Goal: Task Accomplishment & Management: Manage account settings

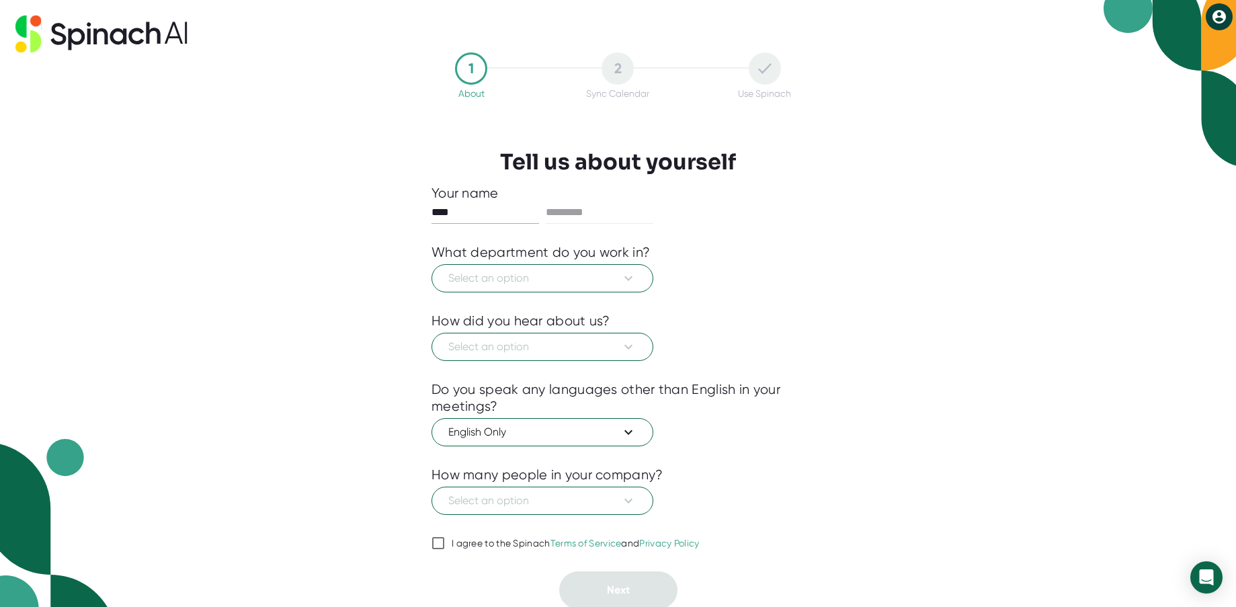
type input "****"
type input "*****"
drag, startPoint x: 803, startPoint y: 228, endPoint x: 773, endPoint y: 238, distance: 31.9
click at [803, 228] on div at bounding box center [617, 234] width 373 height 20
click at [548, 278] on span "Select an option" at bounding box center [542, 278] width 188 height 16
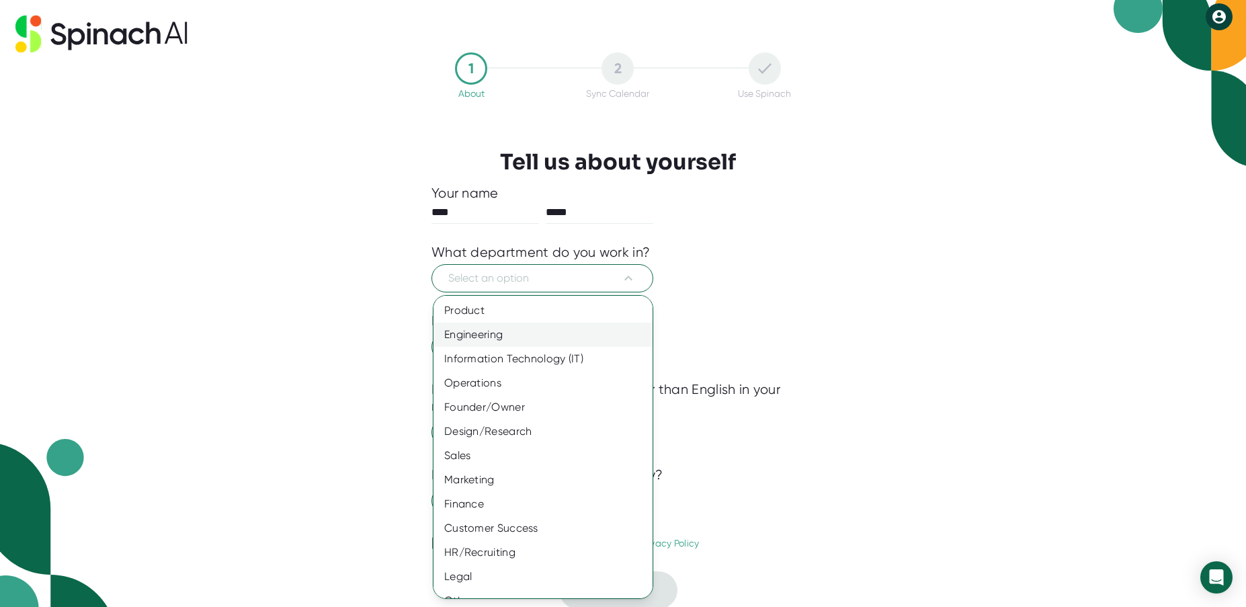
click at [481, 343] on div "Engineering" at bounding box center [547, 335] width 229 height 24
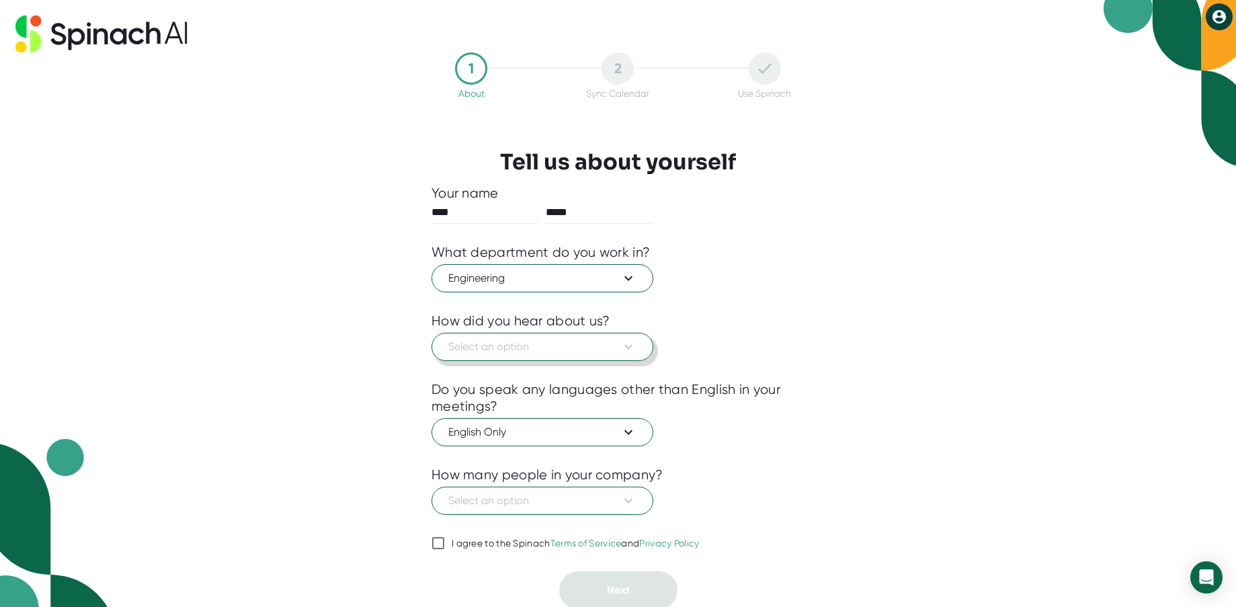
click at [497, 352] on span "Select an option" at bounding box center [542, 347] width 188 height 16
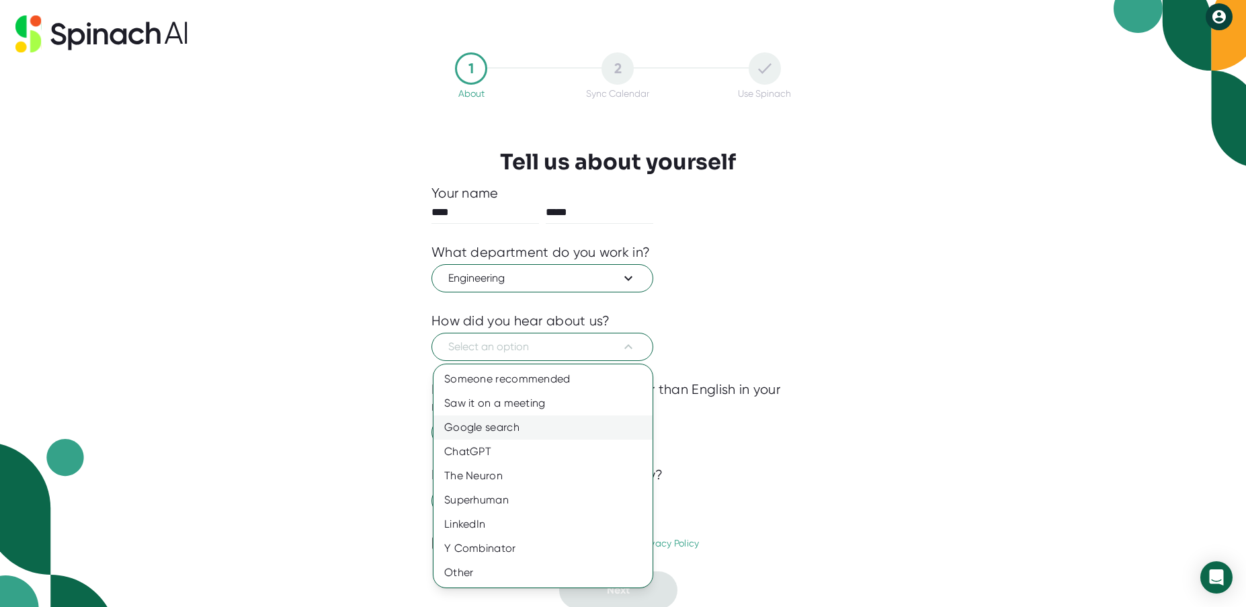
click at [473, 427] on div "Google search" at bounding box center [542, 427] width 219 height 24
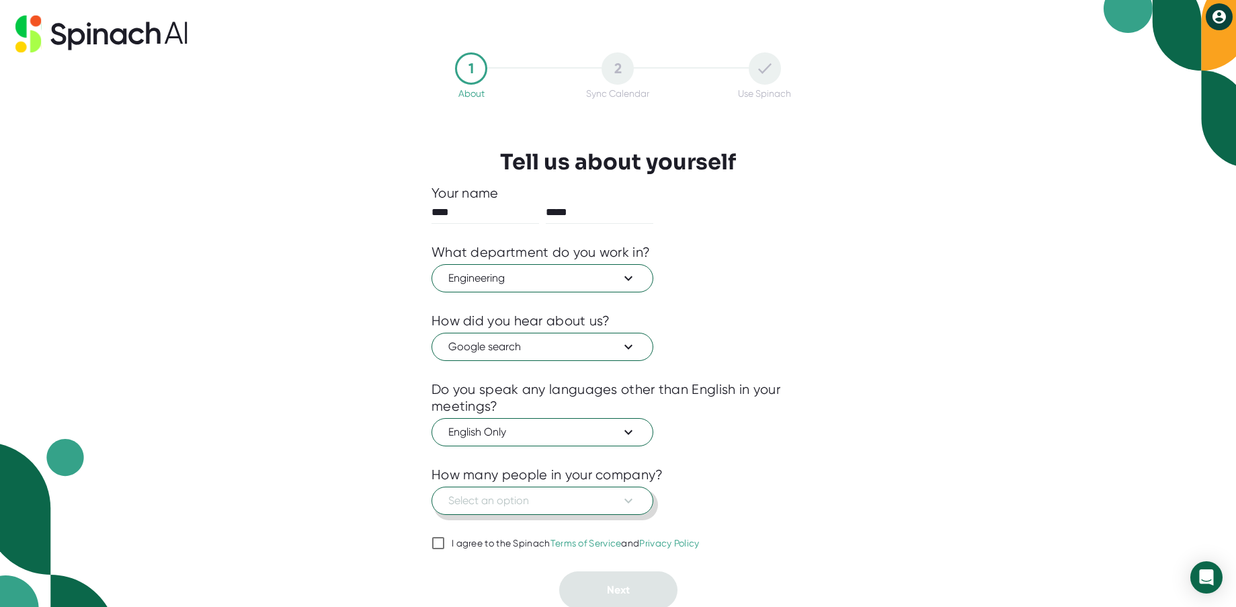
click at [487, 505] on span "Select an option" at bounding box center [542, 501] width 188 height 16
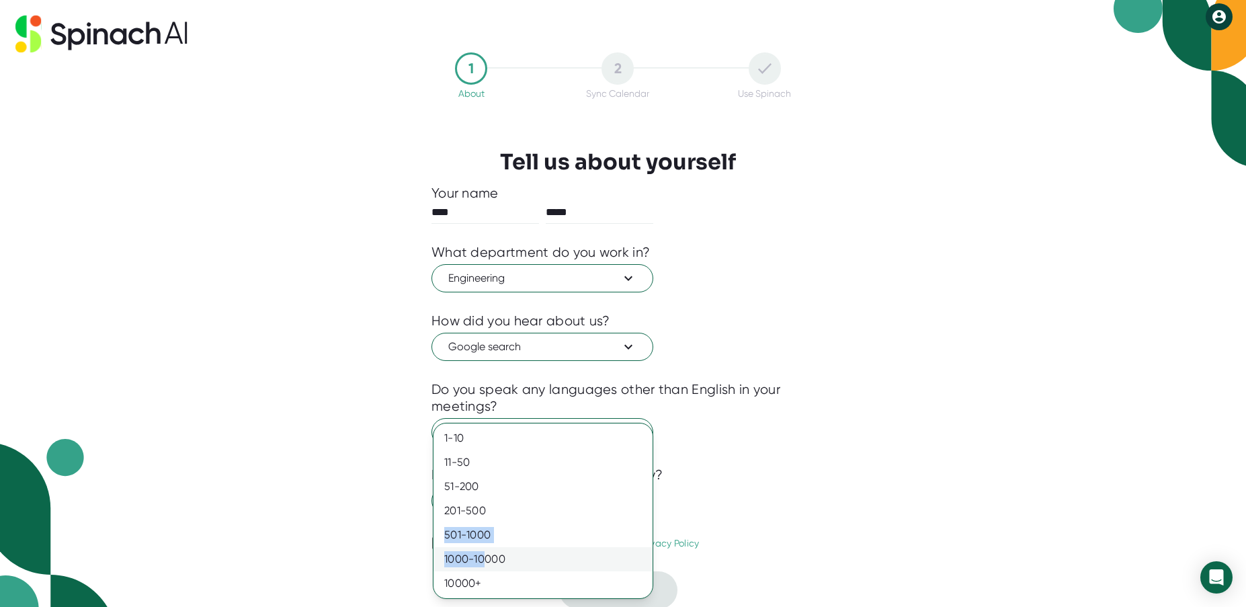
drag, startPoint x: 491, startPoint y: 505, endPoint x: 483, endPoint y: 559, distance: 54.4
click at [483, 559] on div "1-10 11-50 [PHONE_NUMBER] [PHONE_NUMBER] 10000+" at bounding box center [542, 510] width 219 height 169
click at [483, 559] on div "1000-10000" at bounding box center [542, 559] width 219 height 24
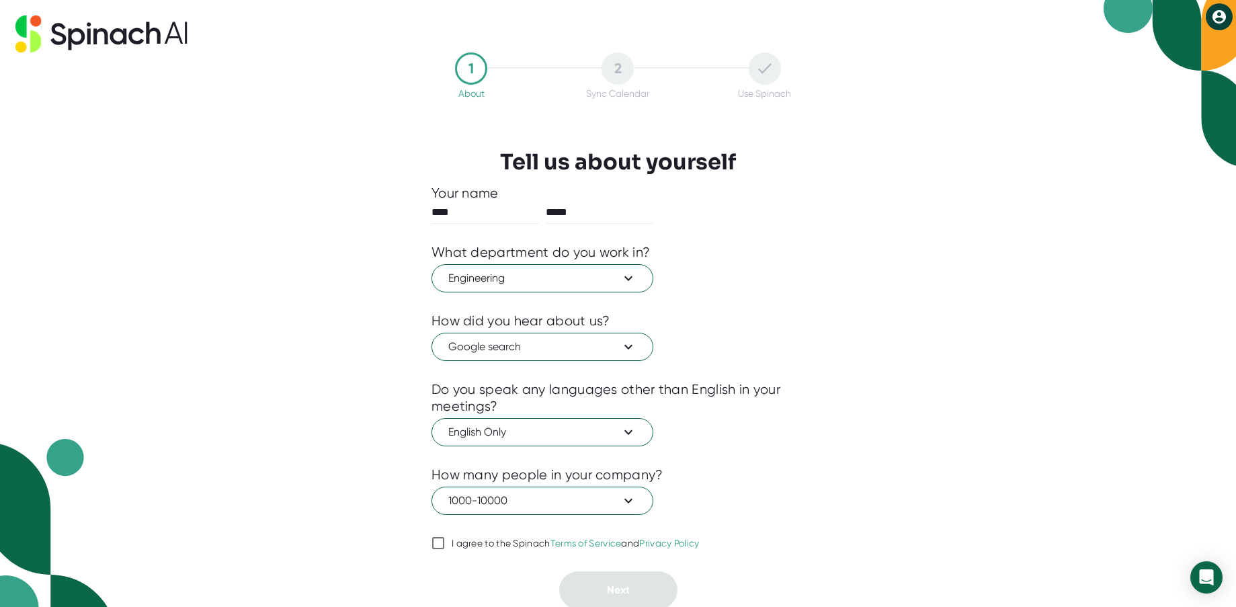
click at [800, 470] on div "How many people in your company?" at bounding box center [617, 474] width 373 height 17
click at [488, 542] on div "I agree to the Spinach Terms of Service and Privacy Policy" at bounding box center [576, 544] width 248 height 12
click at [445, 542] on input "I agree to the Spinach Terms of Service and Privacy Policy" at bounding box center [437, 543] width 13 height 16
checkbox input "true"
click at [606, 585] on button "Next" at bounding box center [618, 590] width 118 height 38
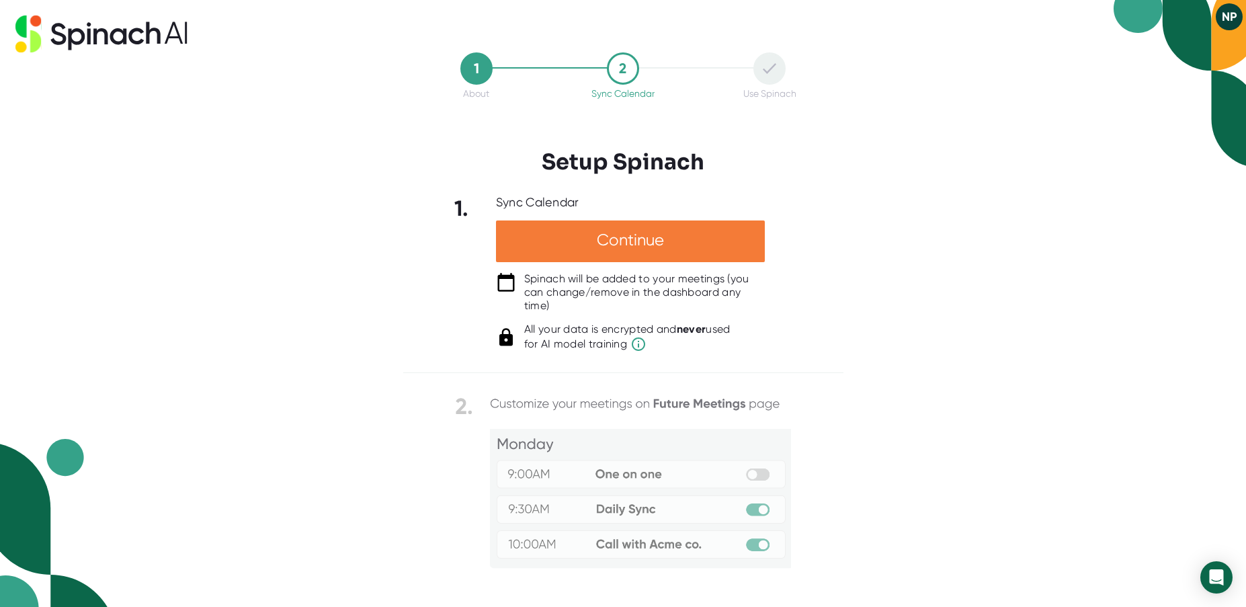
click at [630, 237] on div "Continue" at bounding box center [630, 241] width 269 height 42
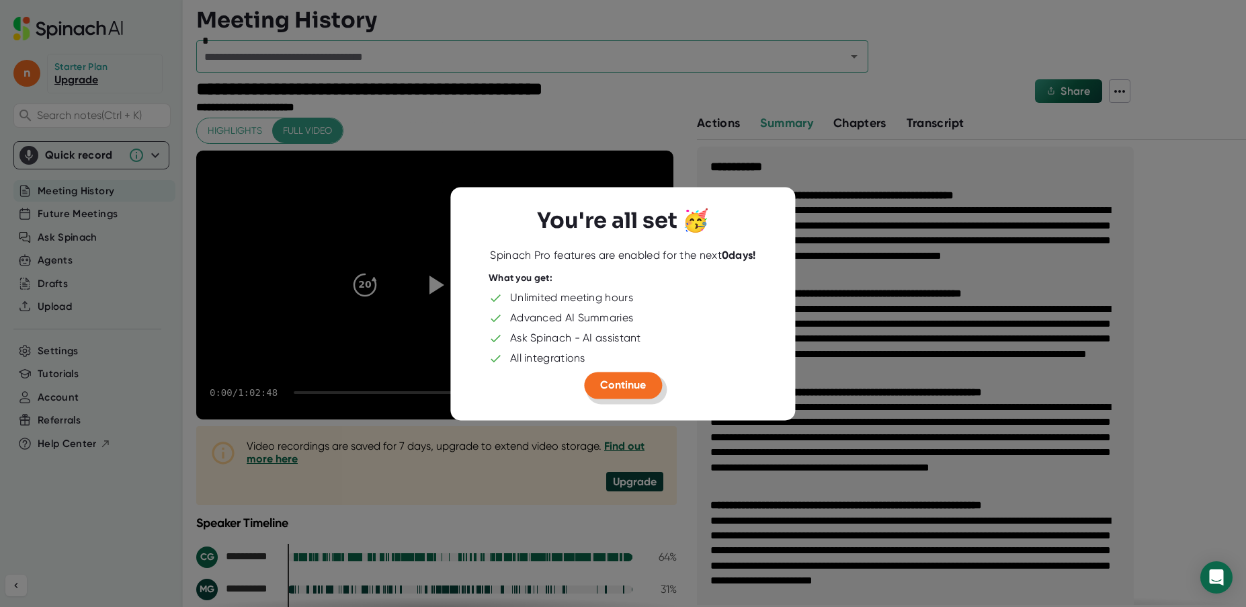
click at [628, 386] on span "Continue" at bounding box center [623, 384] width 46 height 13
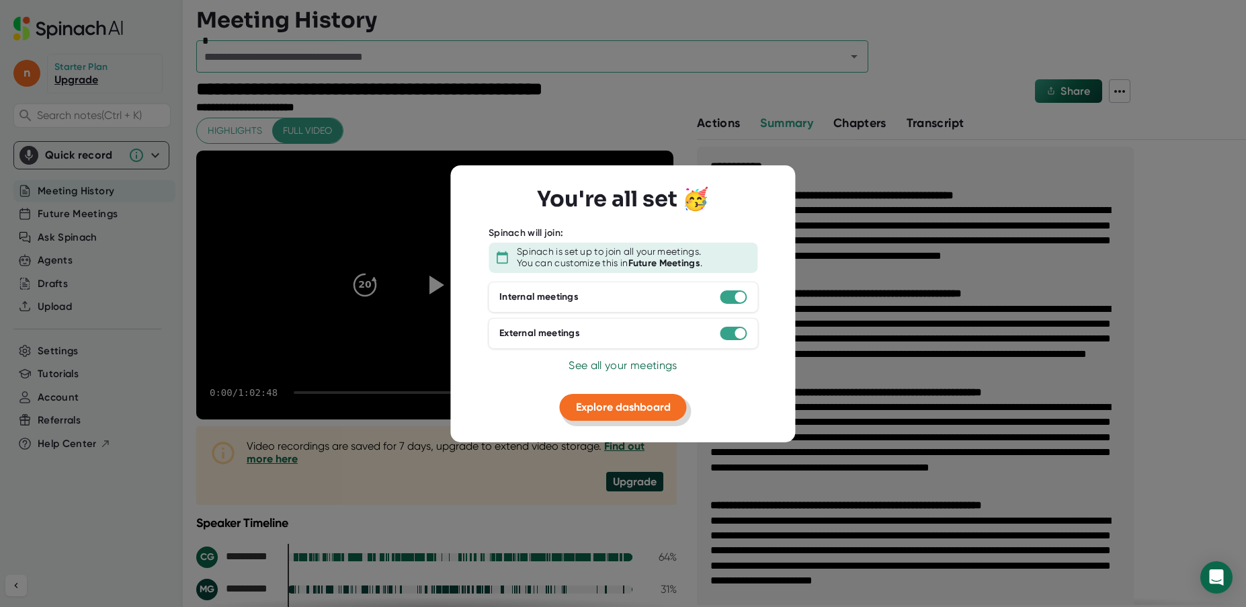
click at [649, 407] on span "Explore dashboard" at bounding box center [623, 407] width 95 height 13
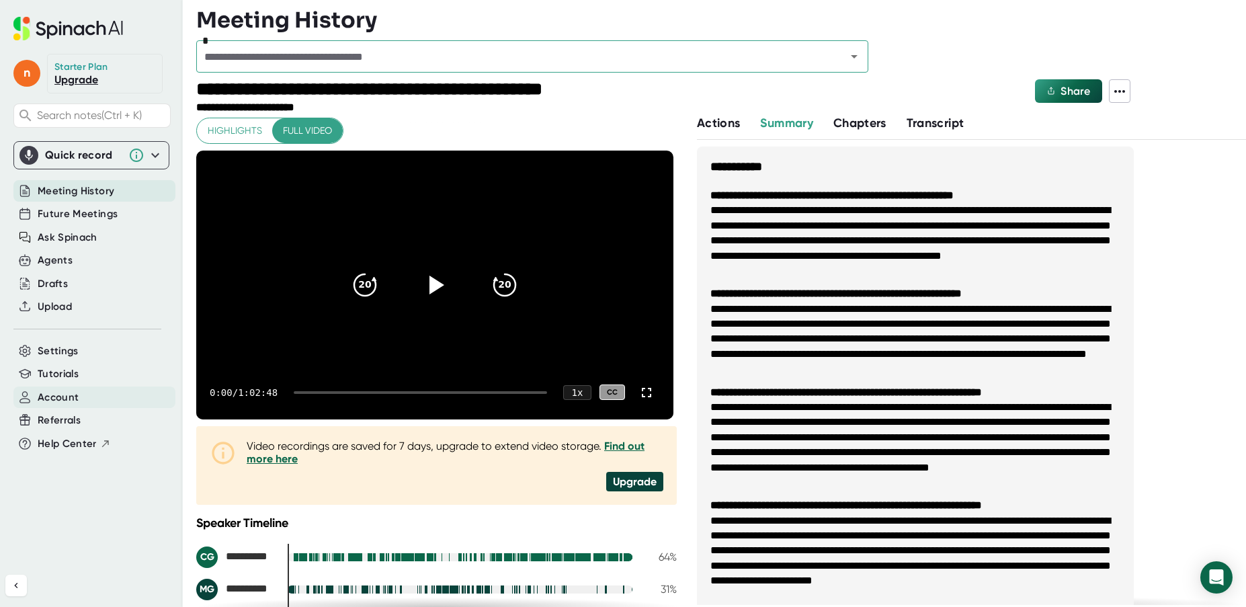
click at [50, 399] on span "Account" at bounding box center [58, 397] width 41 height 15
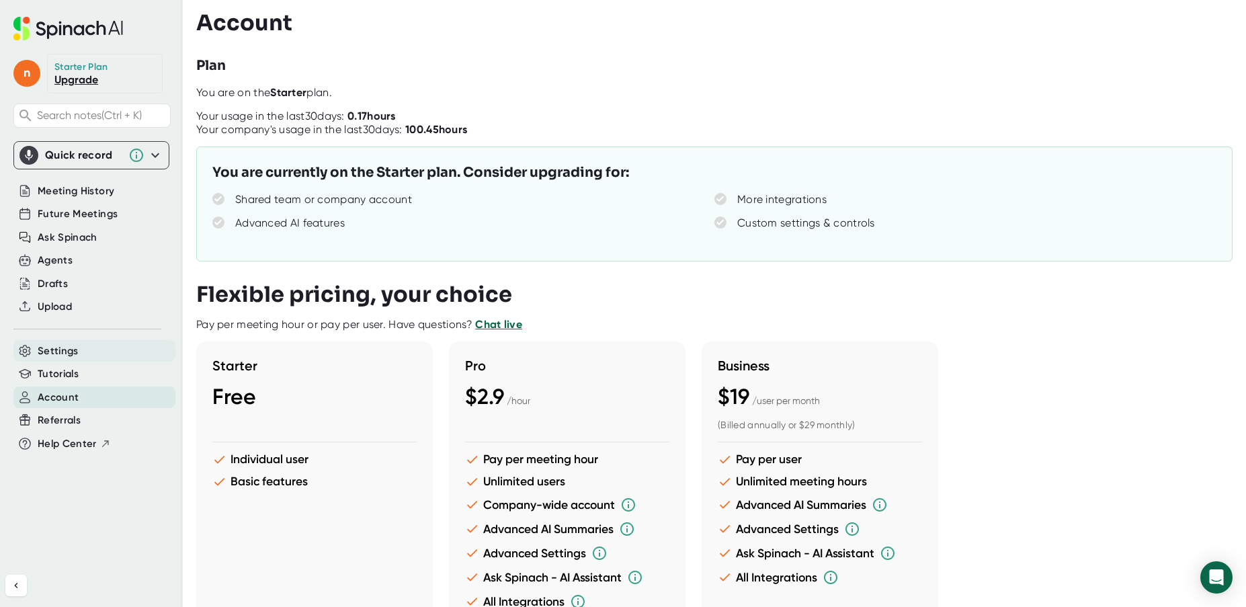
click at [58, 348] on span "Settings" at bounding box center [58, 350] width 41 height 15
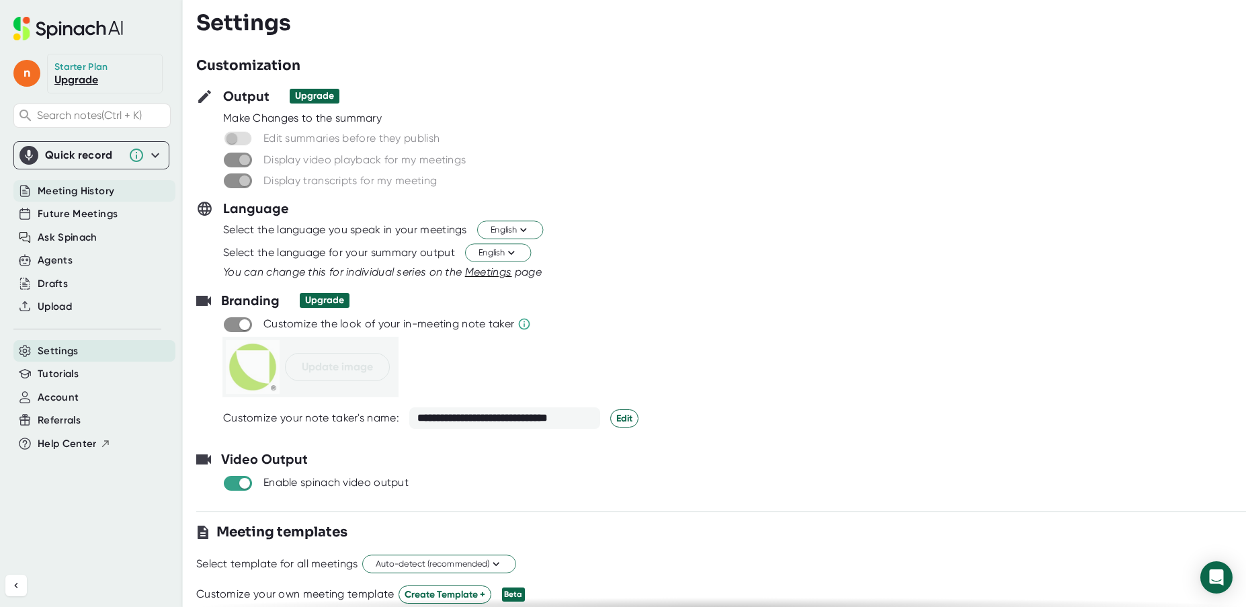
click at [72, 191] on span "Meeting History" at bounding box center [76, 190] width 77 height 15
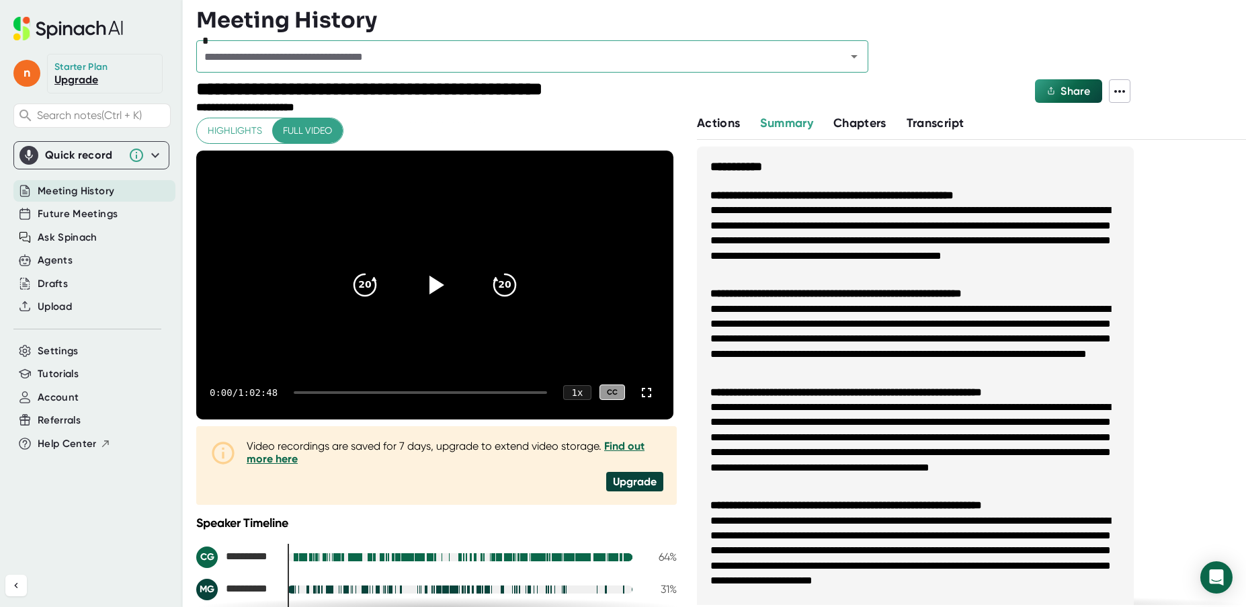
click at [1116, 89] on icon at bounding box center [1120, 91] width 16 height 16
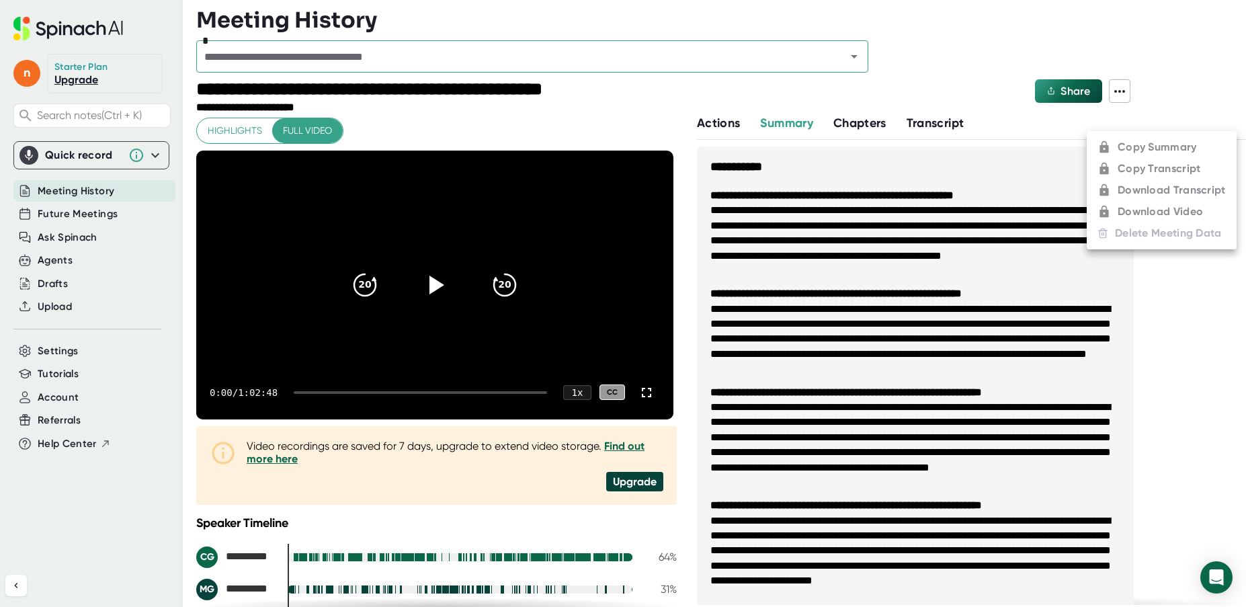
click at [1161, 81] on div at bounding box center [623, 303] width 1246 height 607
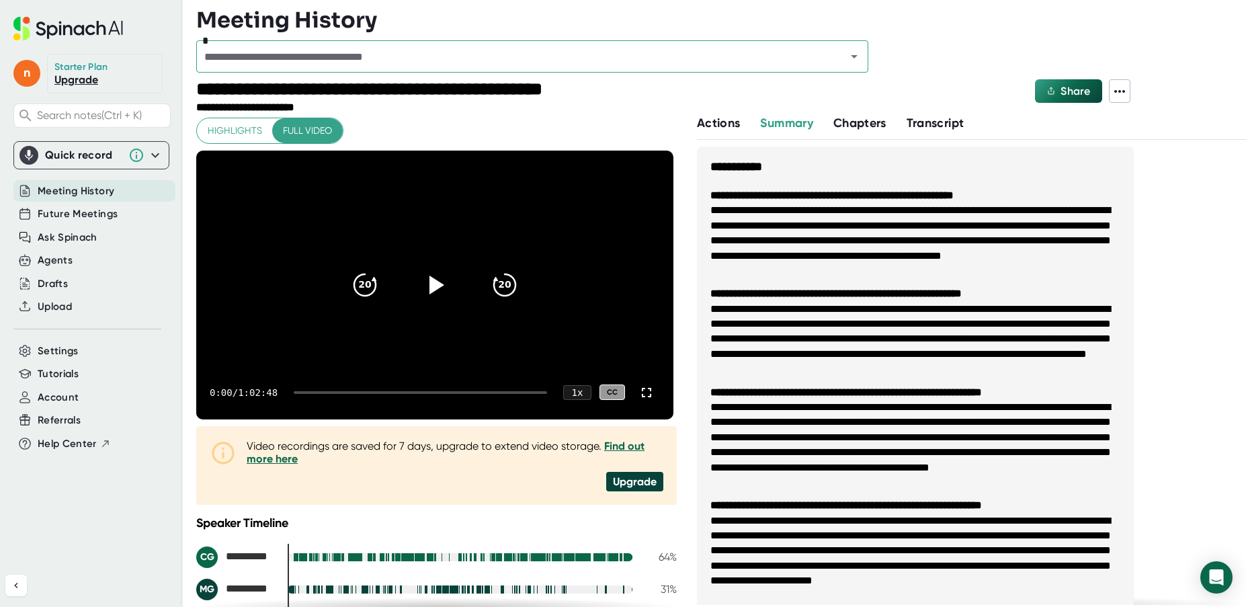
click at [723, 124] on span "Actions" at bounding box center [718, 123] width 43 height 15
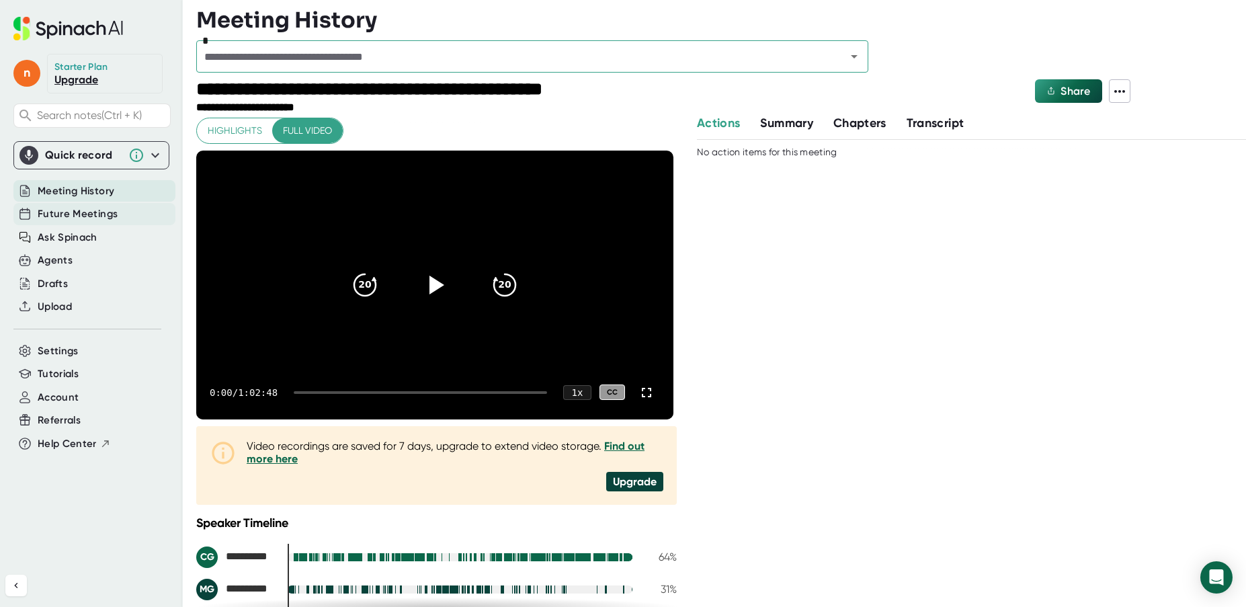
click at [60, 217] on span "Future Meetings" at bounding box center [78, 213] width 80 height 15
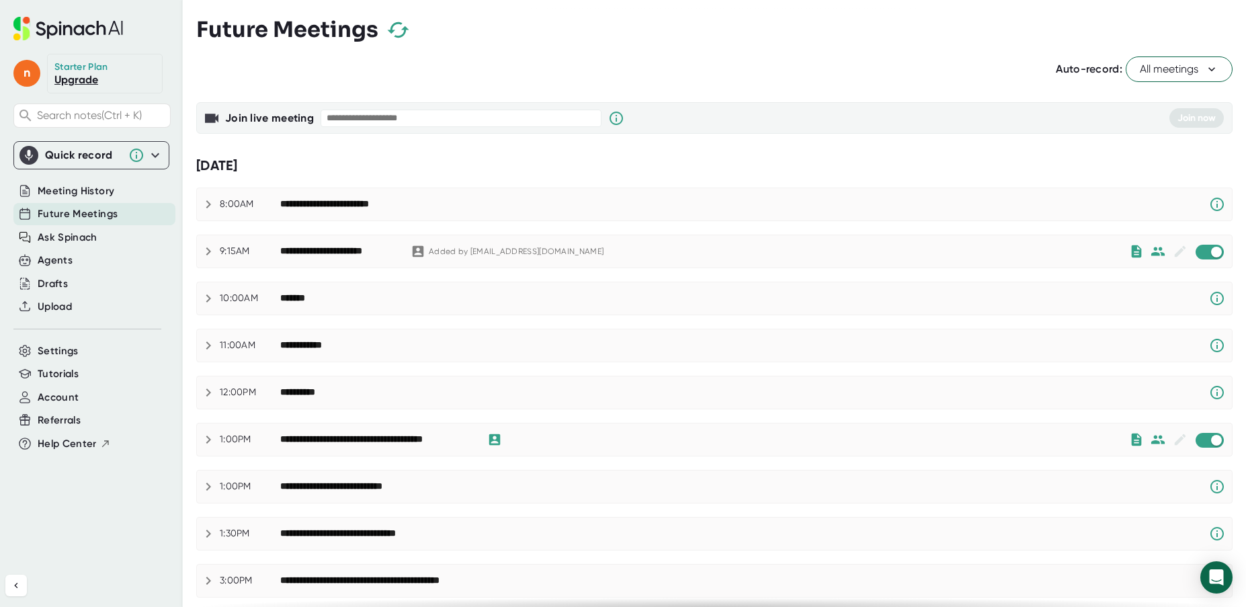
click at [204, 203] on icon at bounding box center [208, 204] width 16 height 16
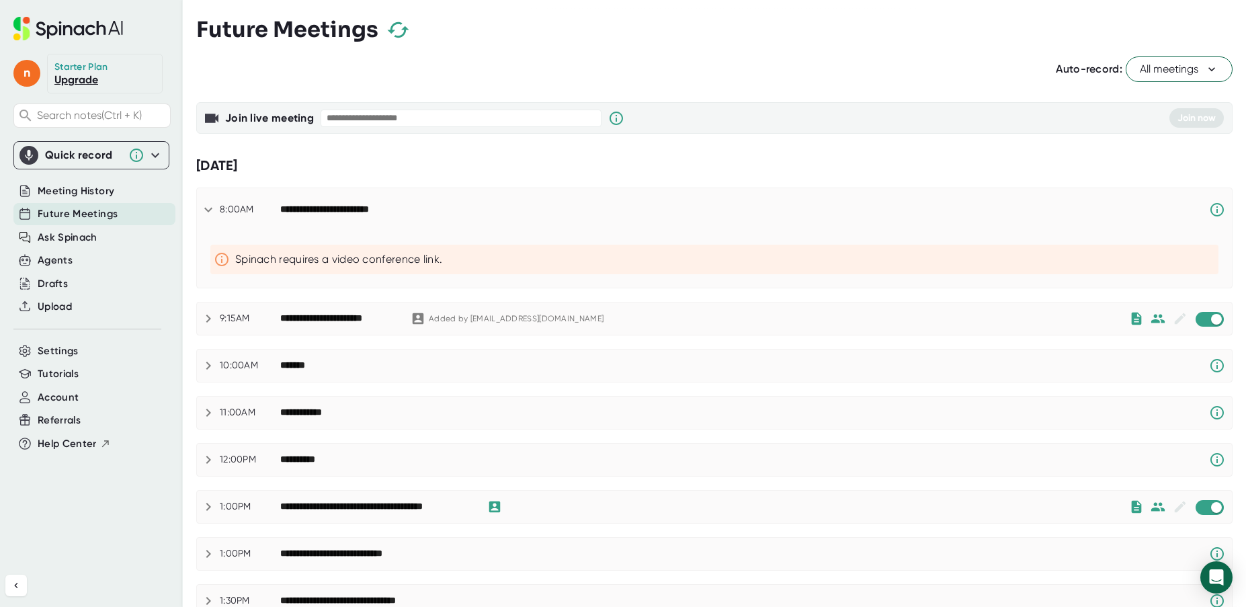
click at [208, 204] on icon at bounding box center [208, 210] width 16 height 16
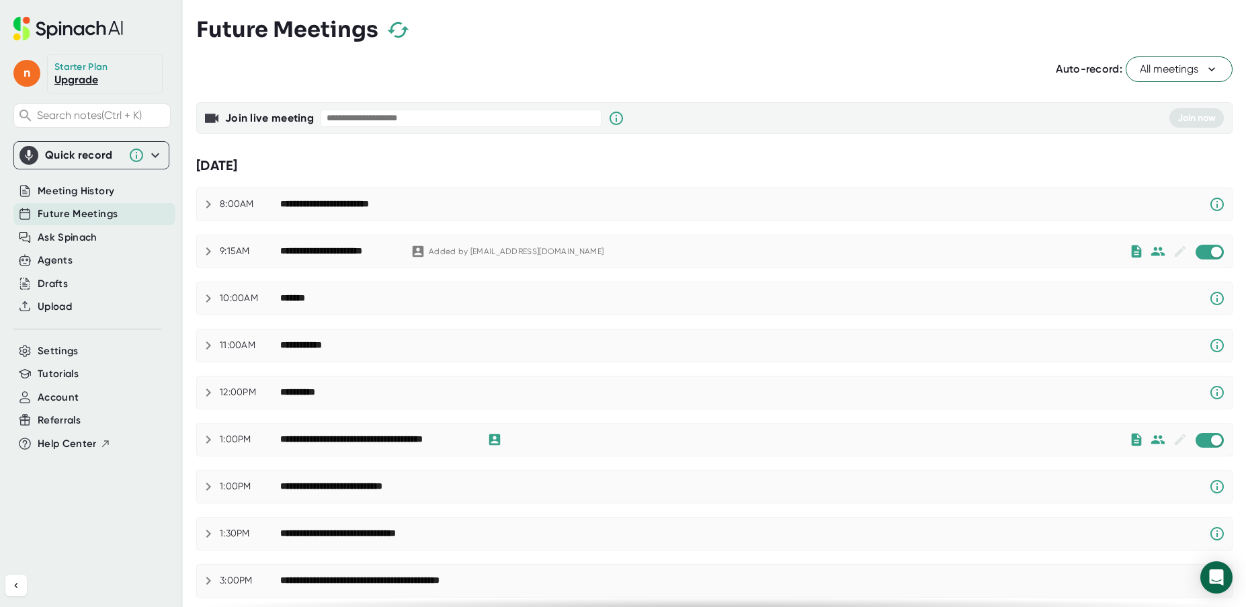
click at [204, 296] on icon at bounding box center [208, 298] width 16 height 16
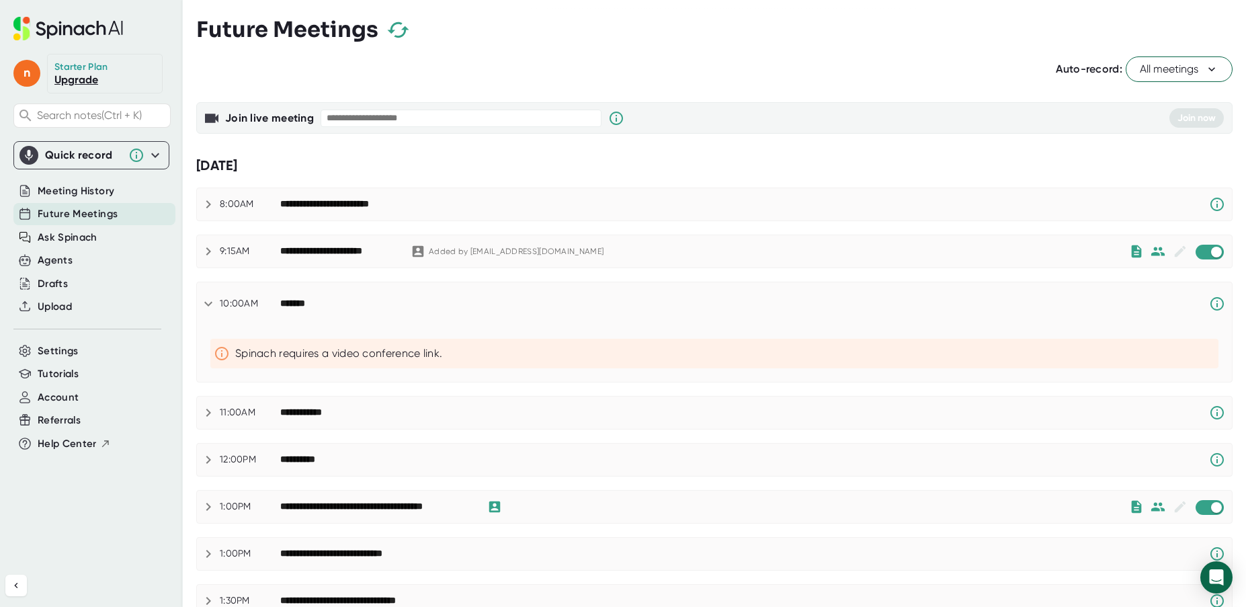
click at [204, 296] on icon at bounding box center [208, 304] width 16 height 16
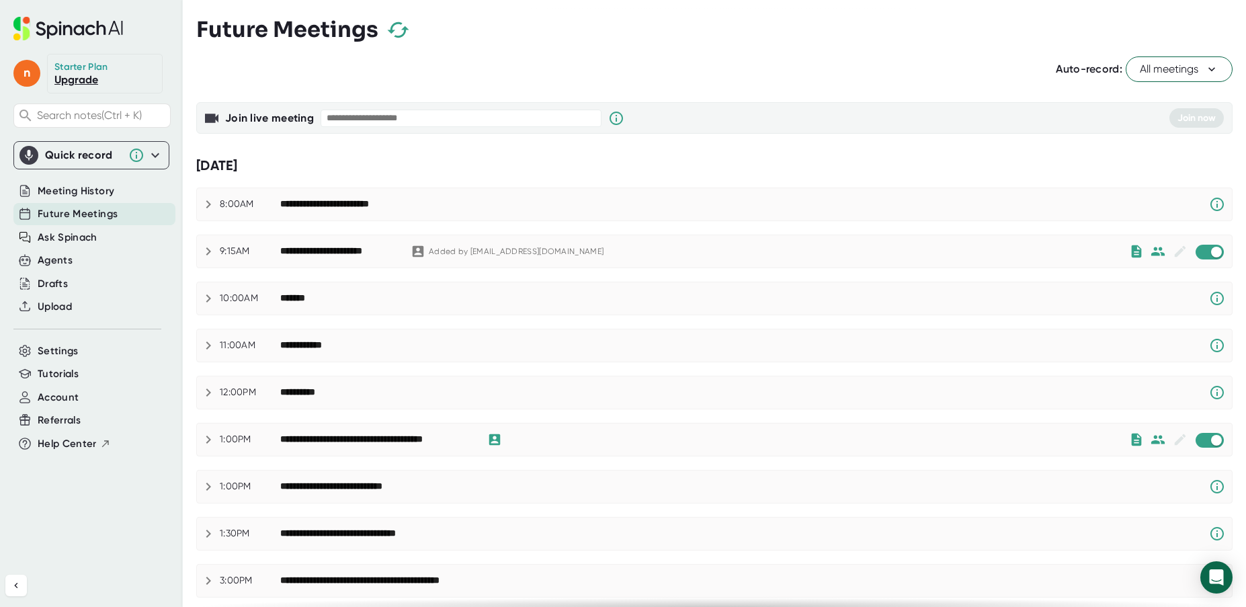
drag, startPoint x: 337, startPoint y: 299, endPoint x: 339, endPoint y: 290, distance: 9.8
click at [339, 290] on div "10:00AM *******" at bounding box center [714, 298] width 1035 height 32
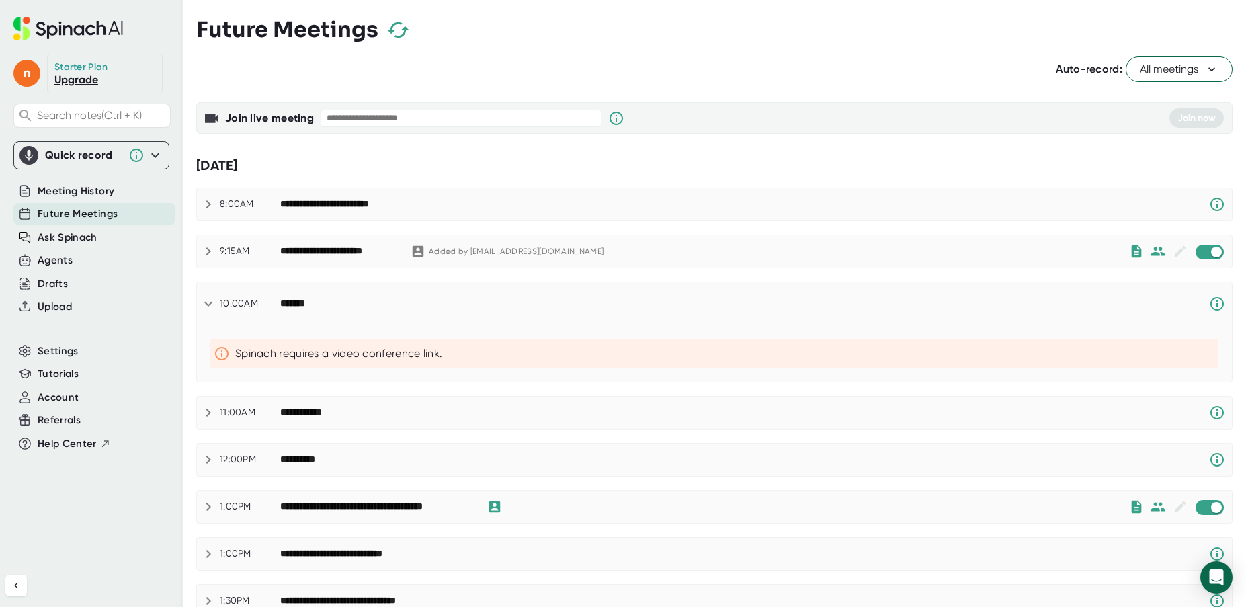
click at [210, 248] on icon at bounding box center [208, 251] width 16 height 16
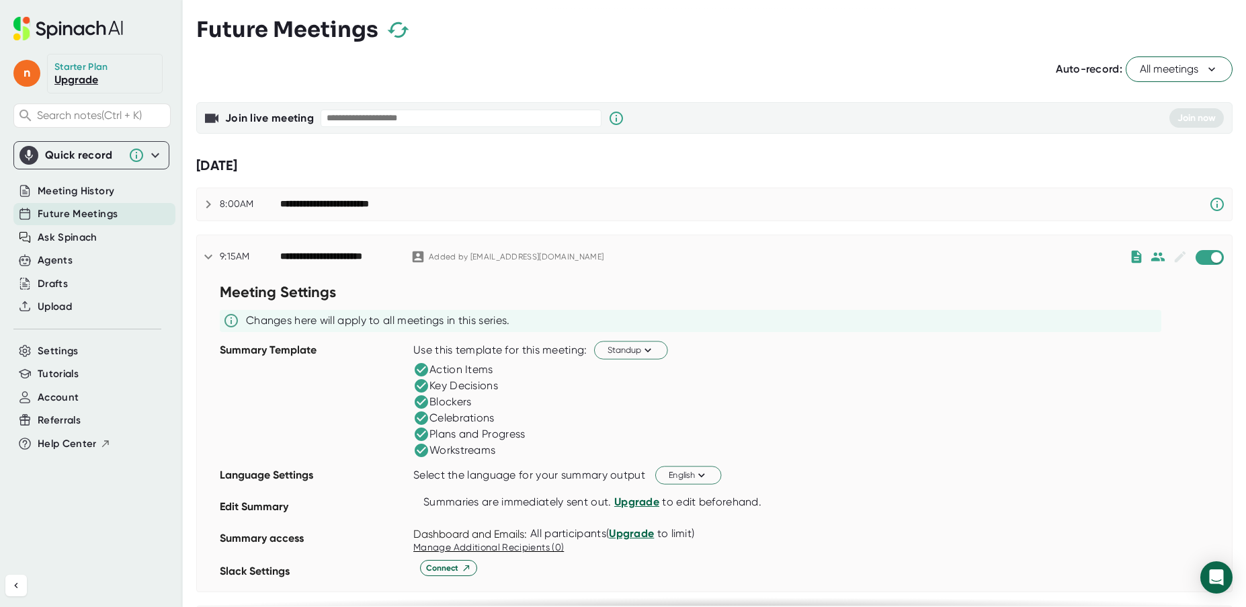
click at [210, 248] on div "**********" at bounding box center [714, 256] width 1035 height 43
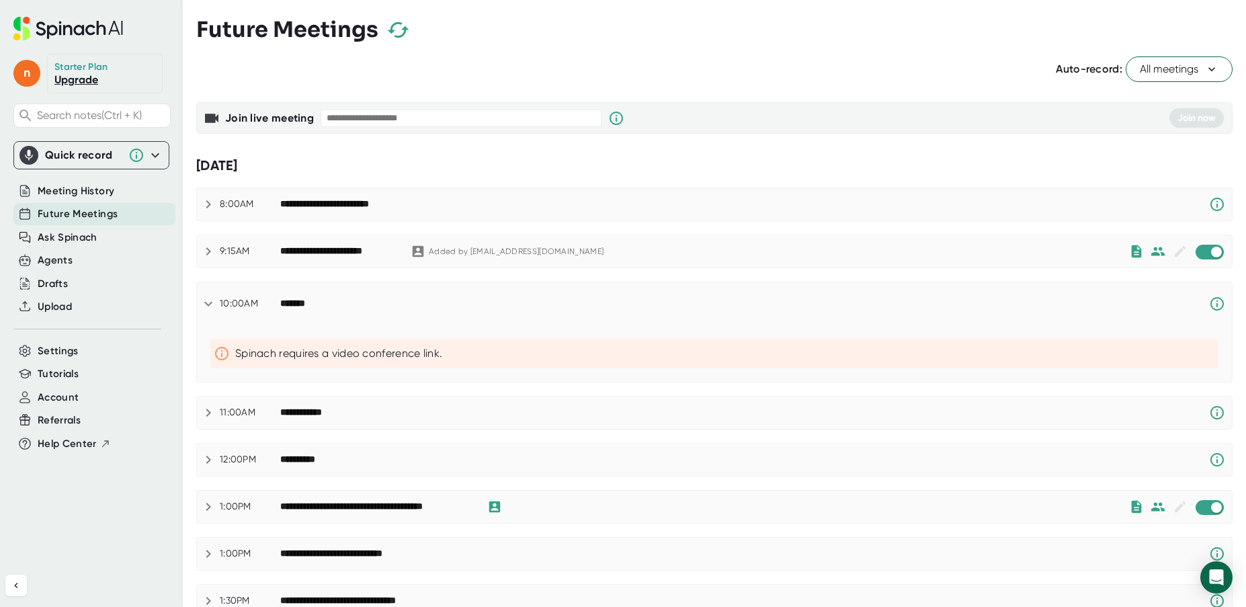
click at [208, 507] on icon at bounding box center [208, 507] width 16 height 16
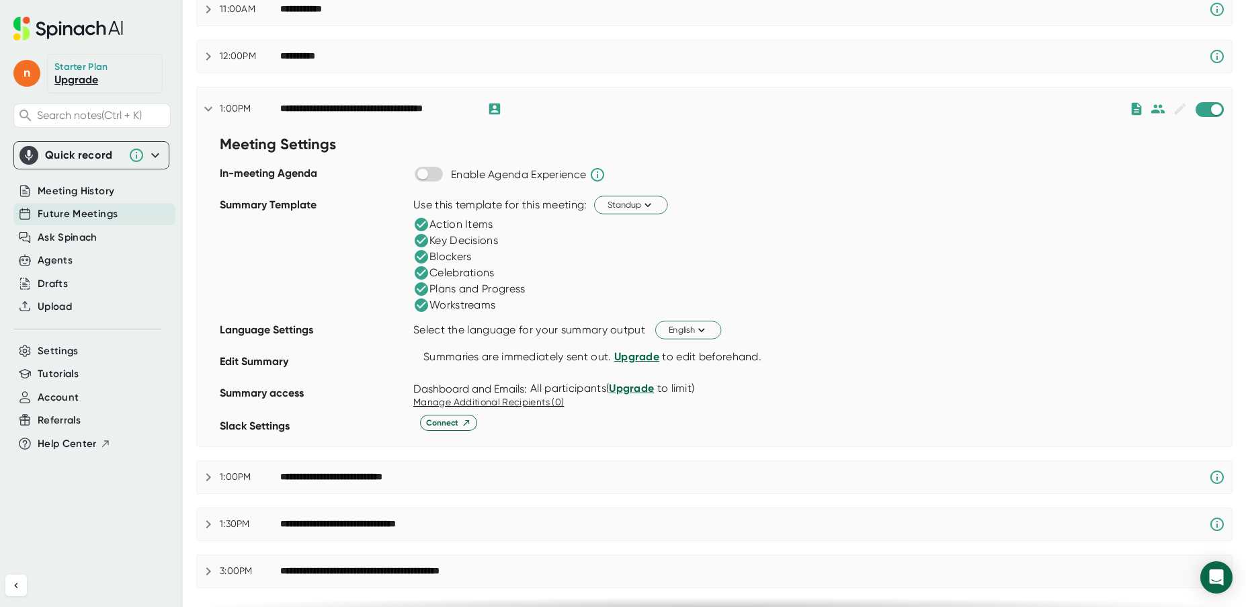
scroll to position [336, 0]
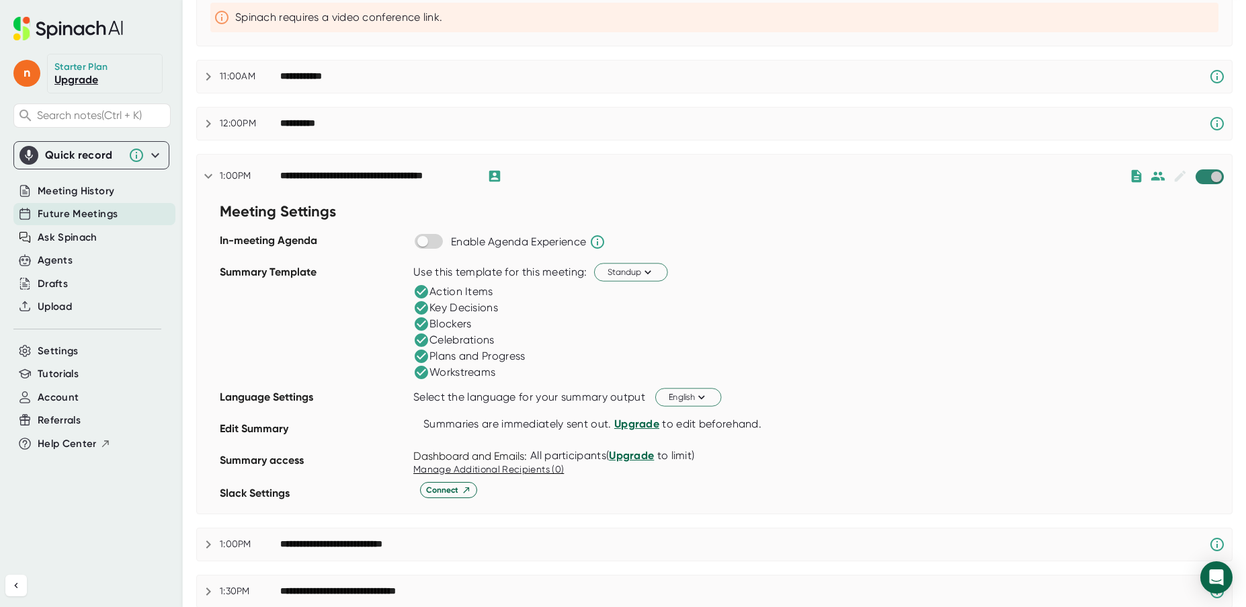
click at [1201, 175] on input "checkbox" at bounding box center [1216, 177] width 38 height 12
checkbox input "true"
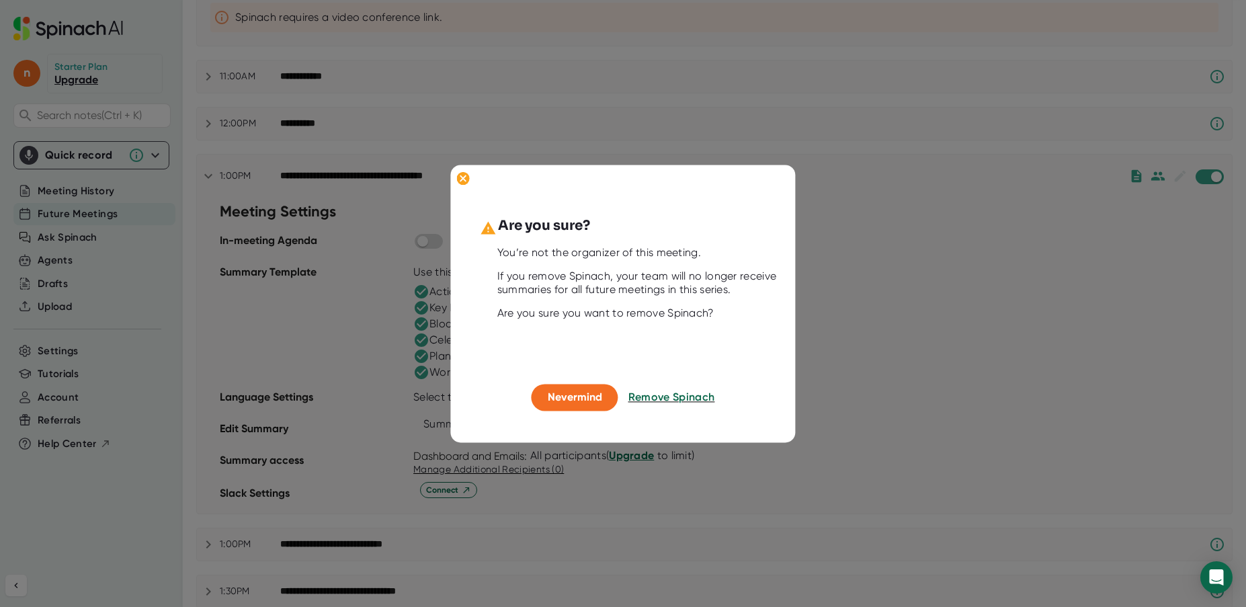
drag, startPoint x: 671, startPoint y: 398, endPoint x: 701, endPoint y: 362, distance: 46.3
click at [671, 399] on span "Remove Spinach" at bounding box center [671, 397] width 87 height 13
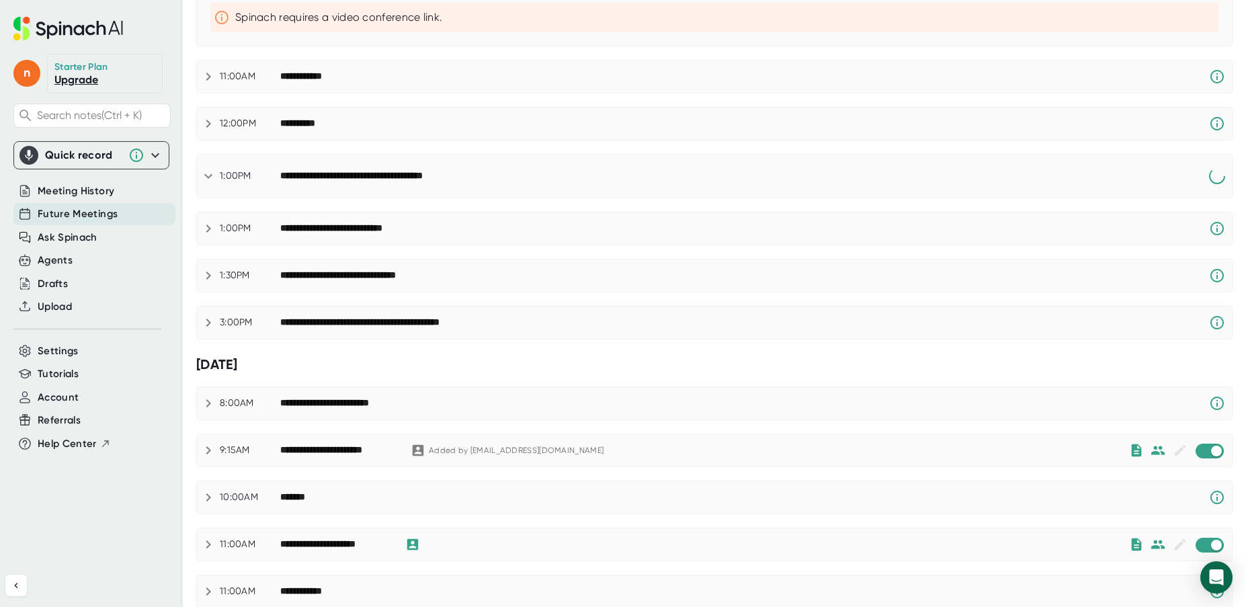
click at [204, 232] on icon at bounding box center [208, 228] width 16 height 16
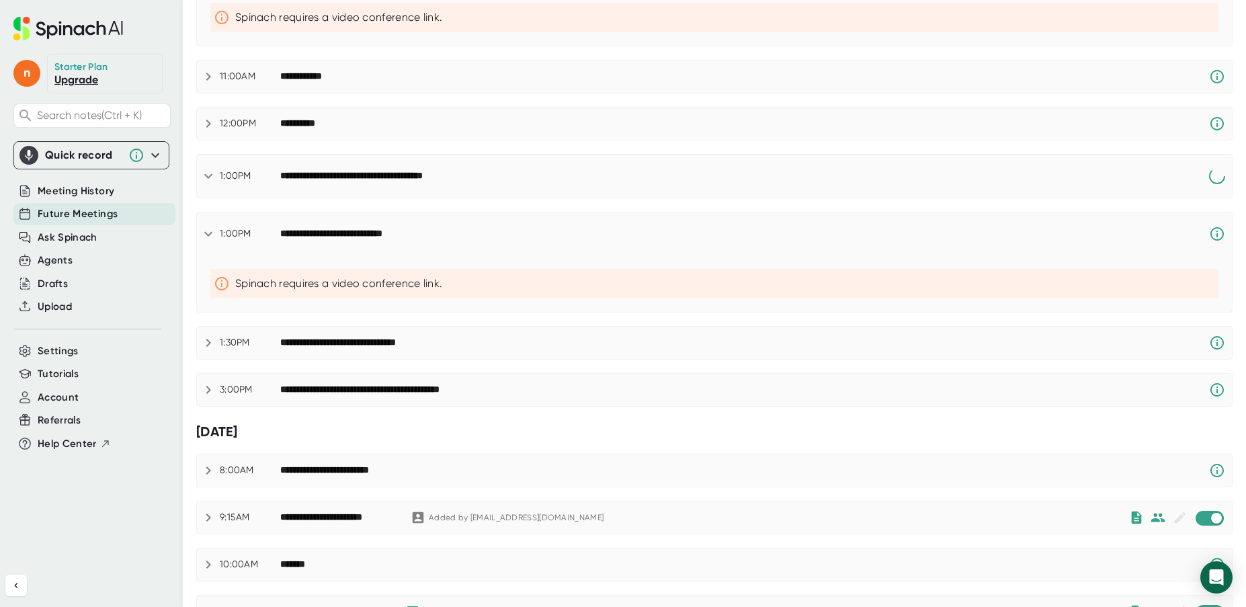
click at [209, 231] on icon at bounding box center [208, 234] width 16 height 16
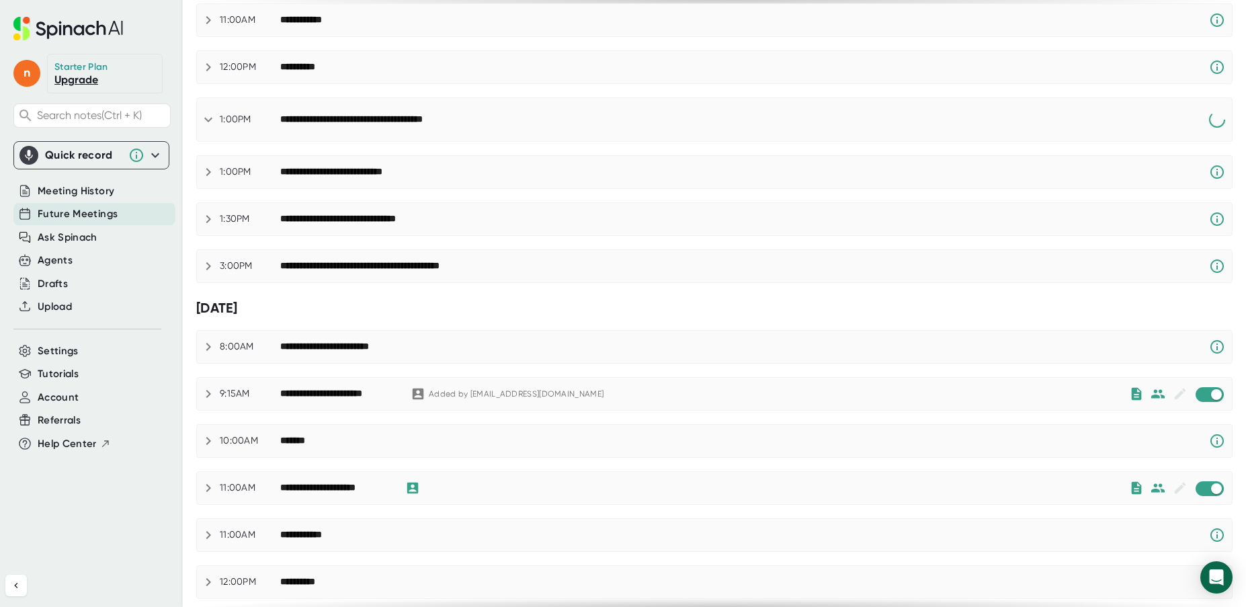
click at [208, 272] on icon at bounding box center [208, 266] width 16 height 16
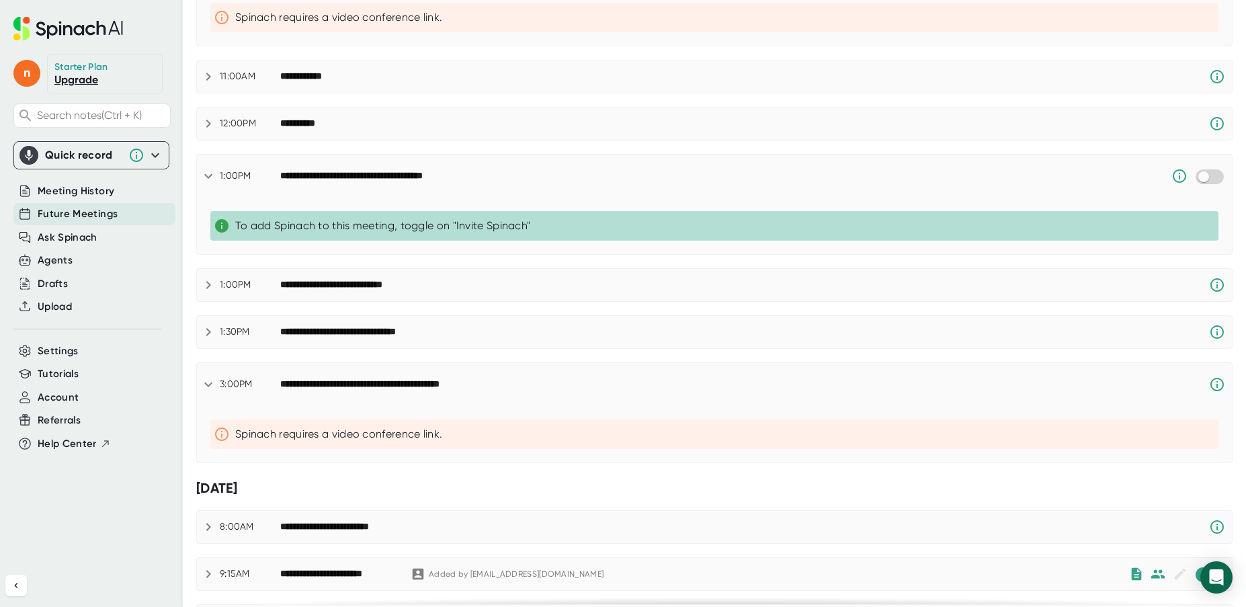
scroll to position [393, 0]
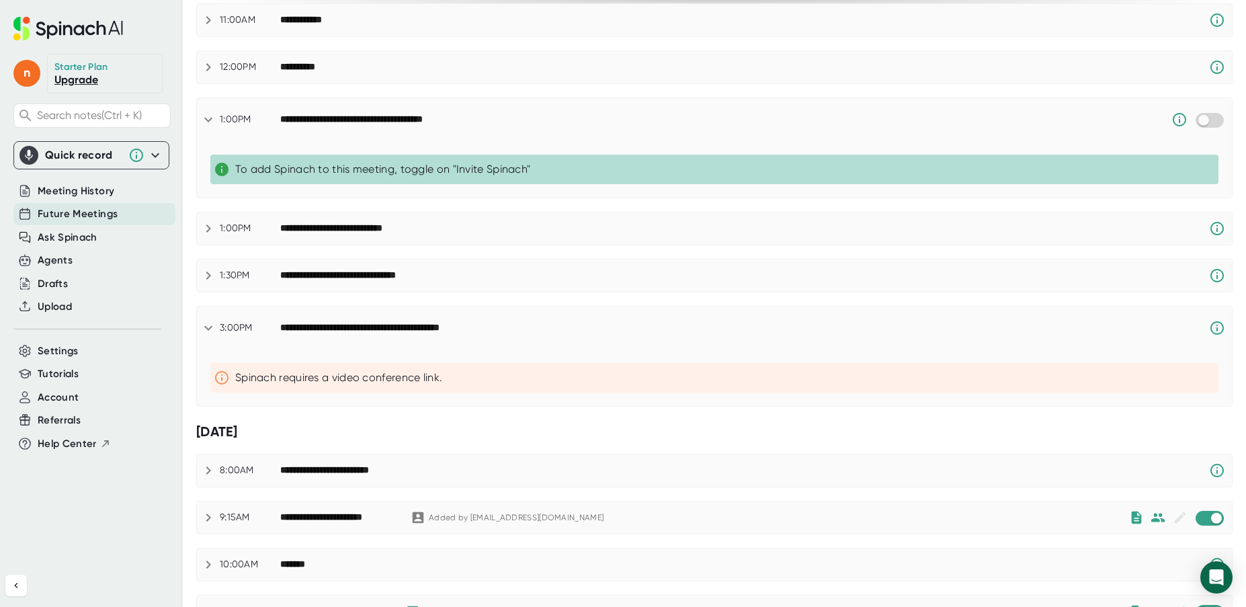
click at [209, 120] on icon at bounding box center [208, 120] width 16 height 16
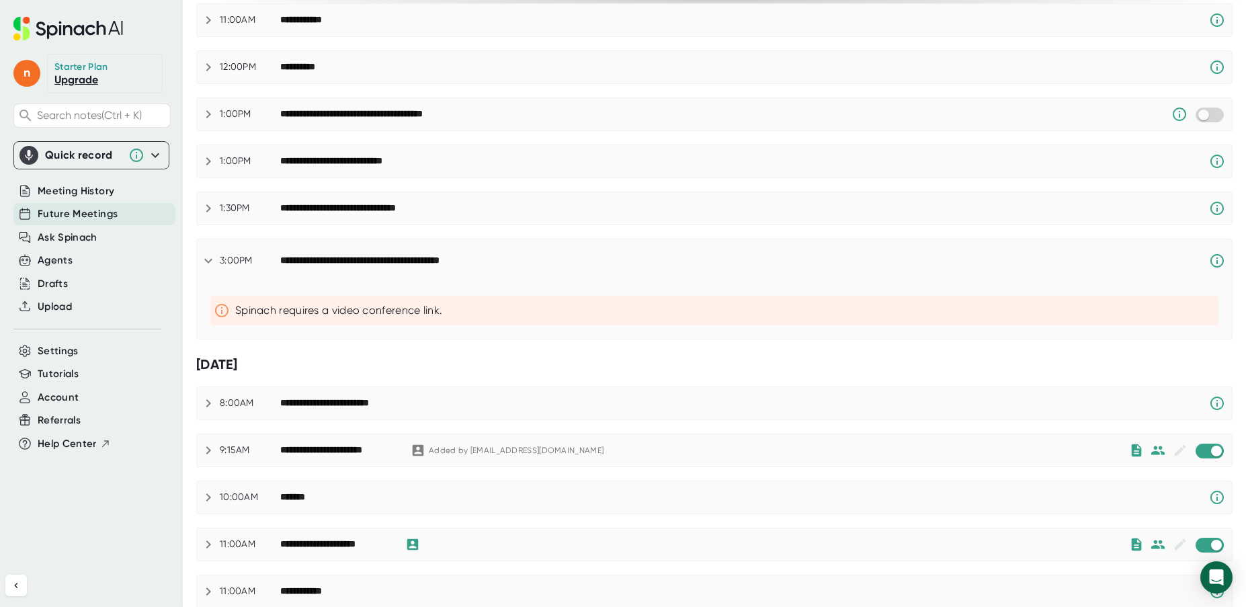
click at [209, 157] on icon at bounding box center [208, 161] width 16 height 16
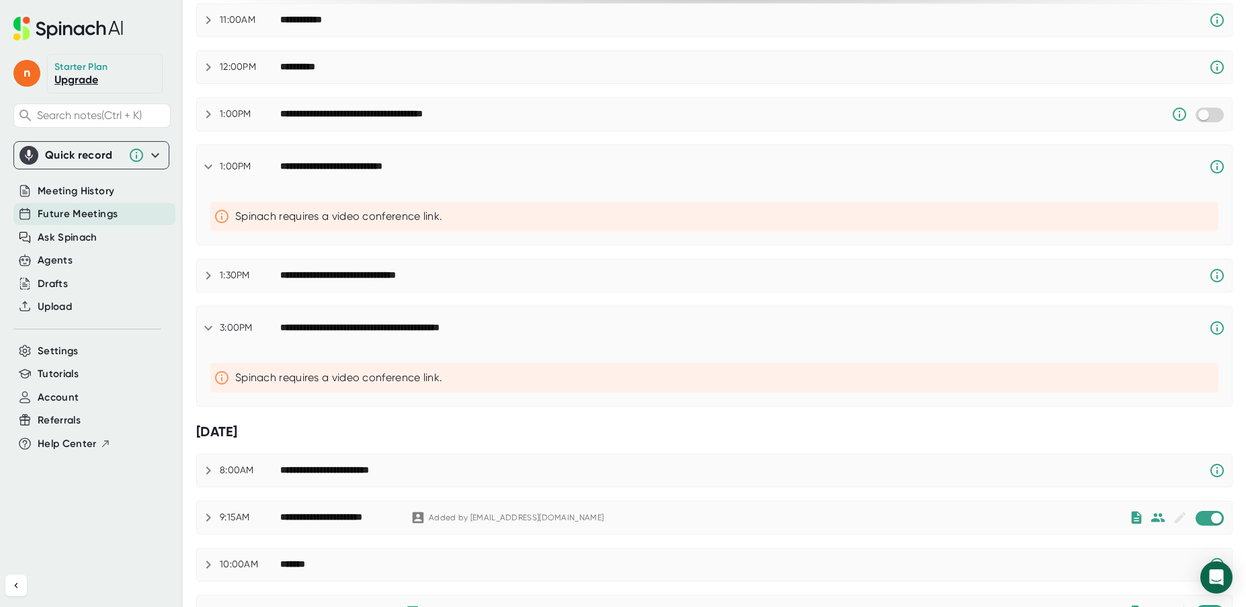
click at [209, 157] on div "**********" at bounding box center [714, 166] width 1035 height 43
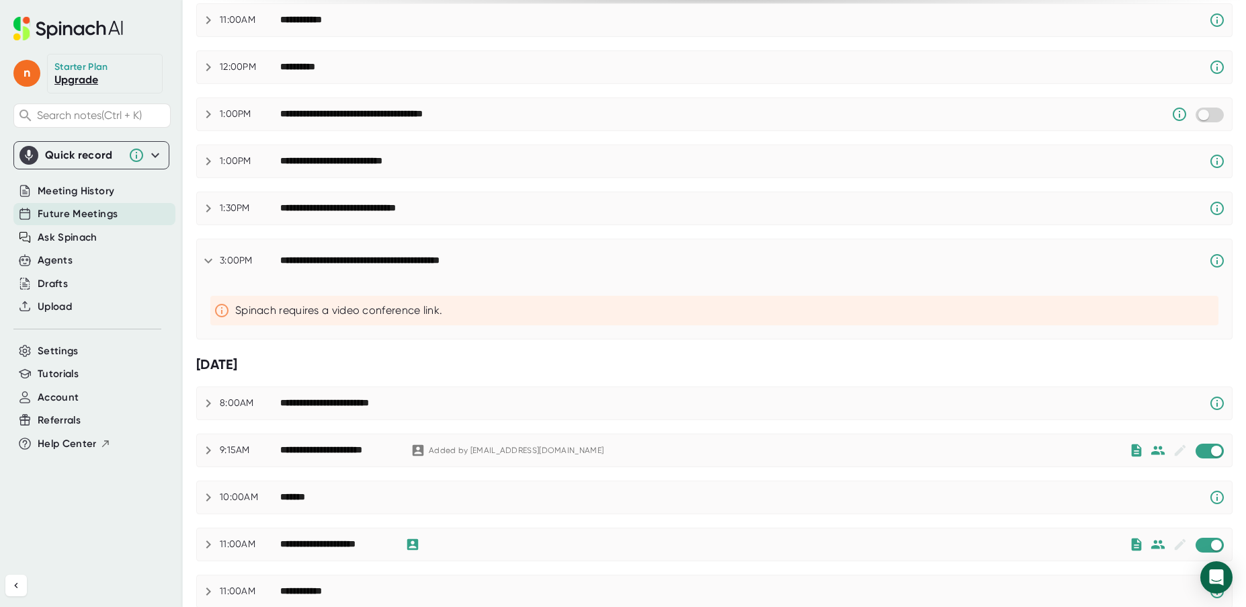
click at [205, 206] on icon at bounding box center [208, 208] width 16 height 16
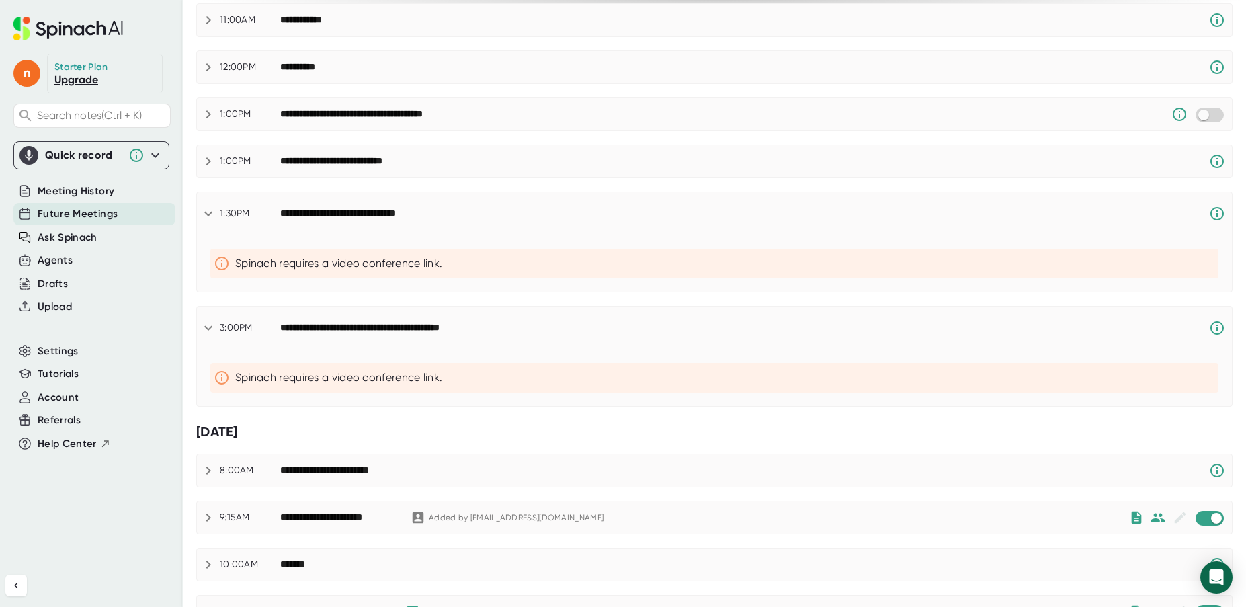
click at [204, 206] on icon at bounding box center [208, 214] width 16 height 16
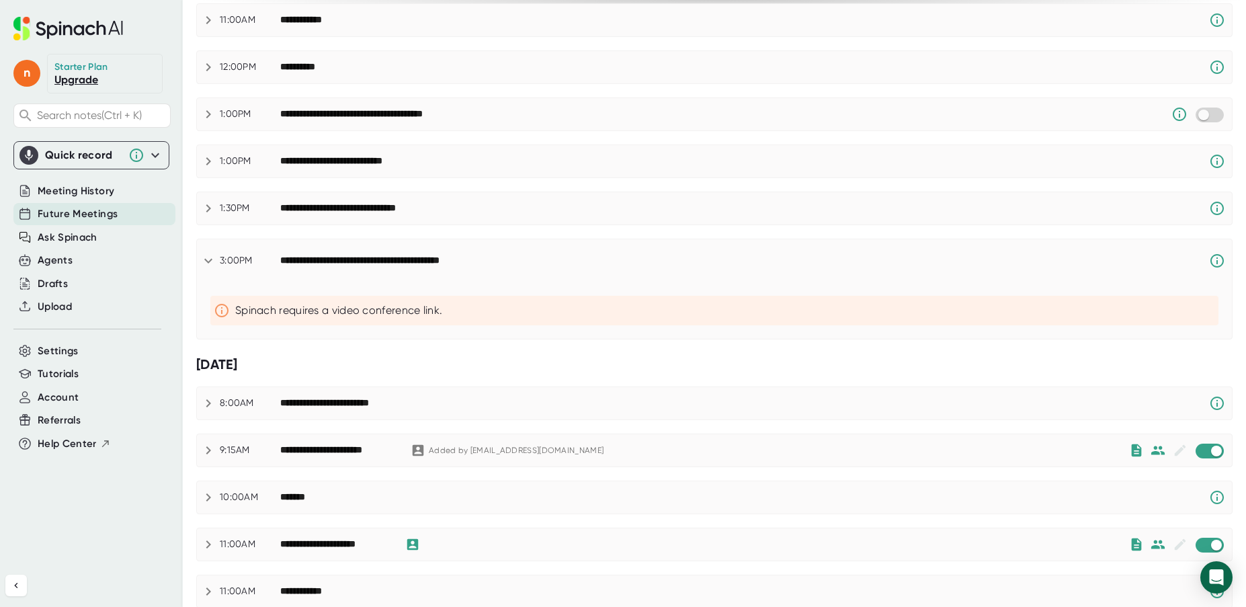
click at [210, 262] on icon at bounding box center [208, 261] width 8 height 5
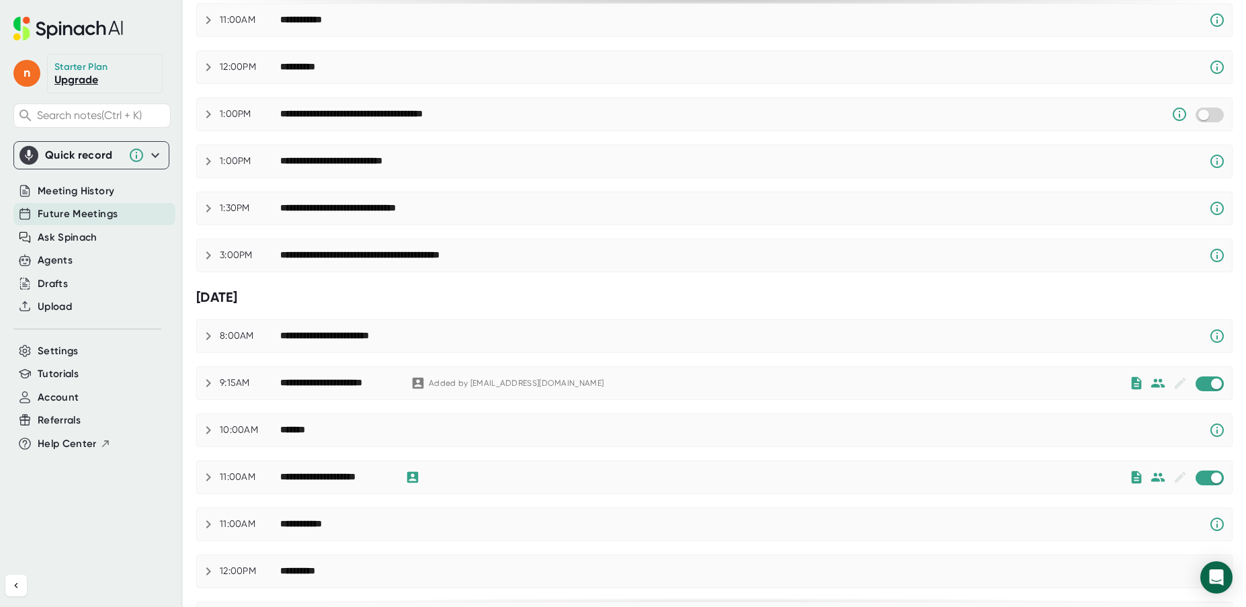
click at [203, 336] on icon at bounding box center [208, 336] width 16 height 16
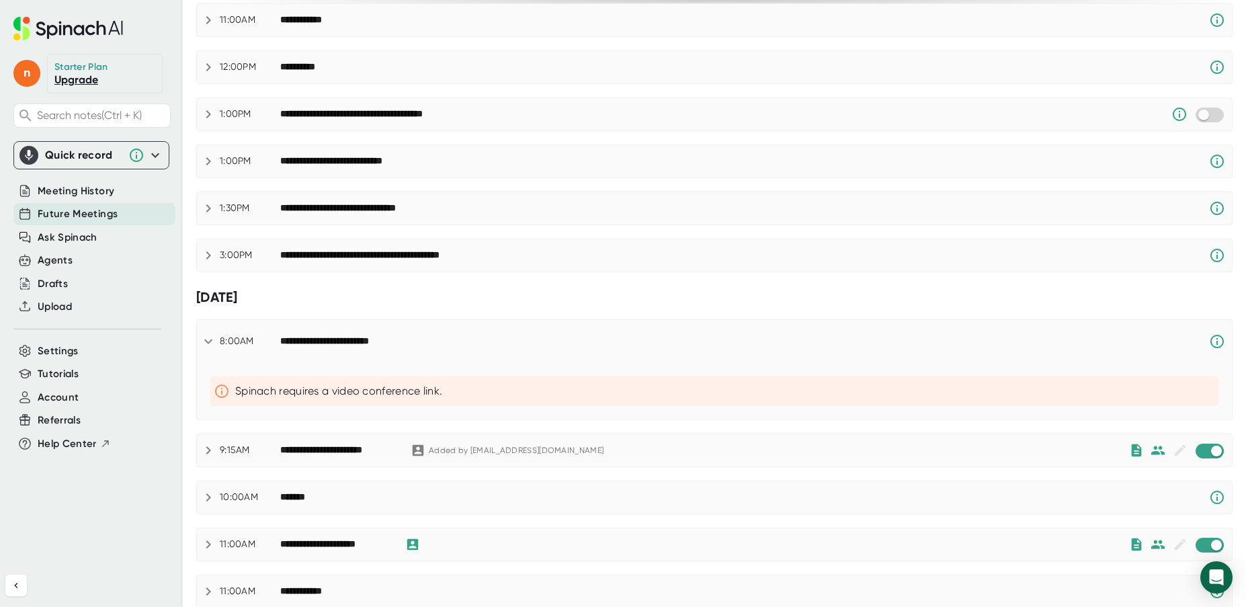
click at [202, 337] on icon at bounding box center [208, 341] width 16 height 16
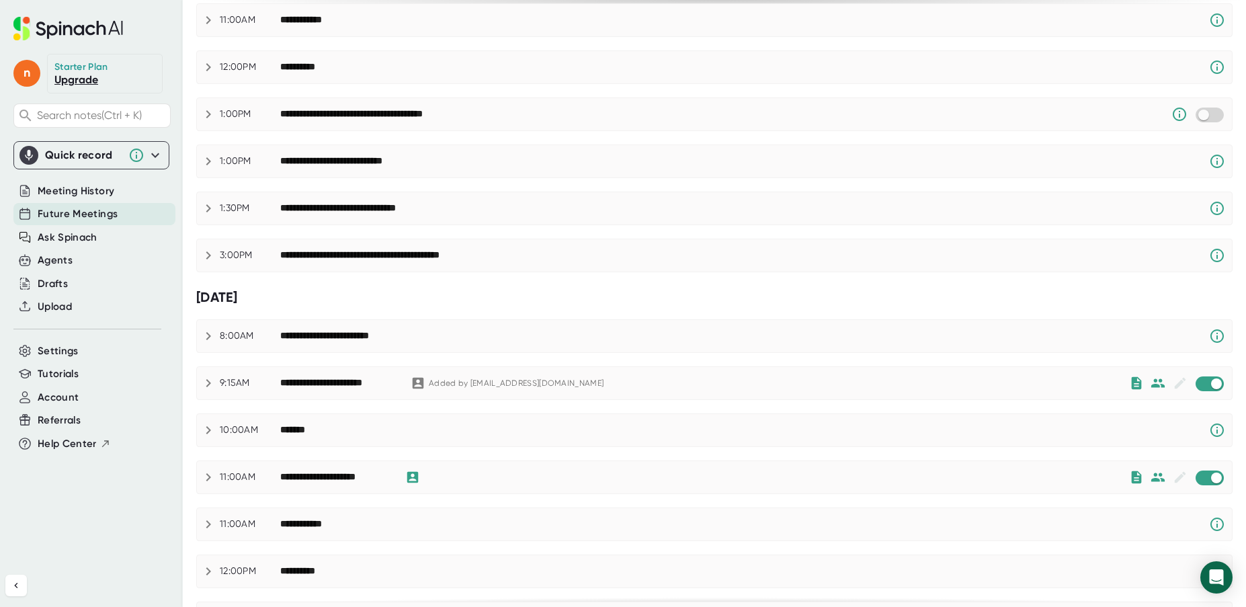
click at [208, 379] on icon at bounding box center [208, 383] width 16 height 16
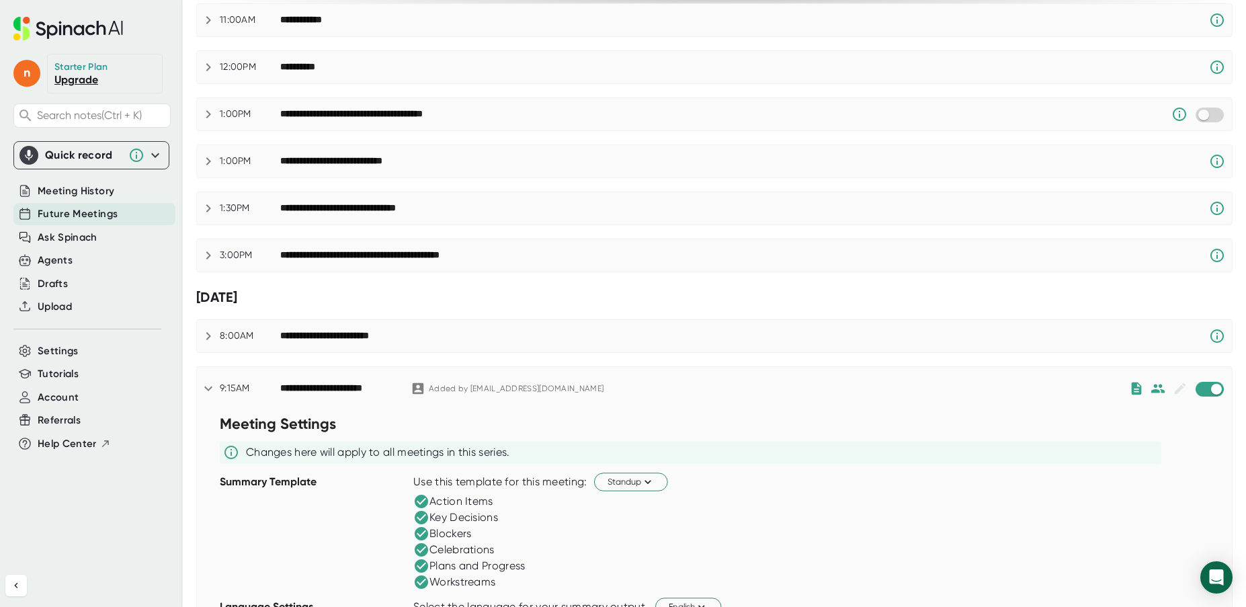
click at [209, 379] on div "**********" at bounding box center [714, 388] width 1035 height 43
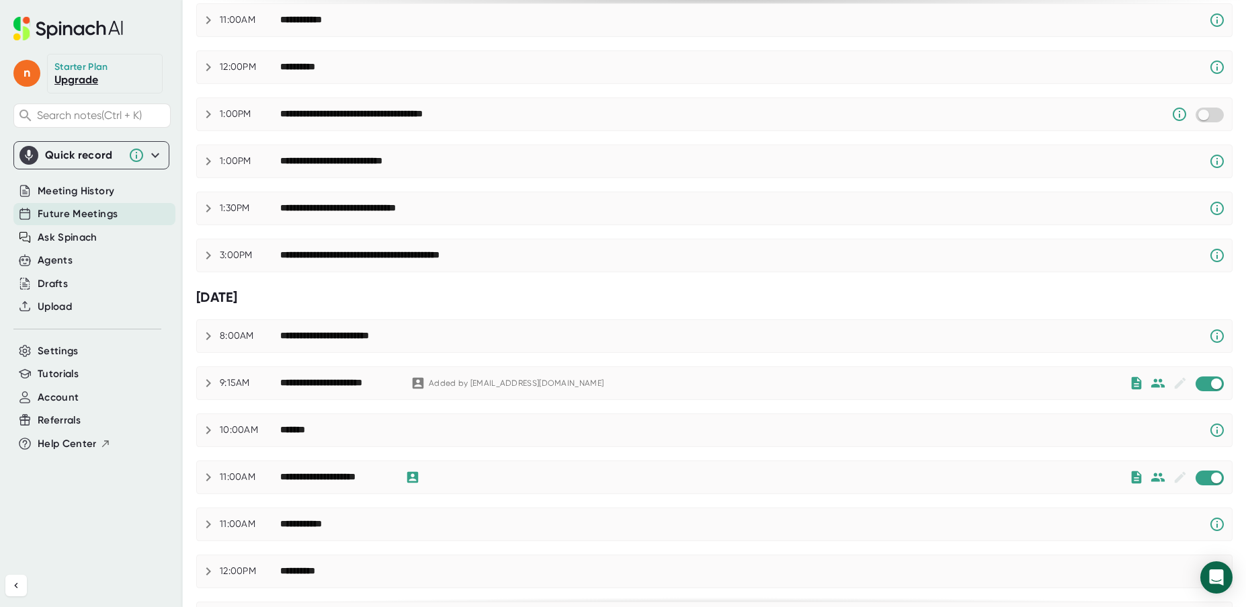
click at [205, 427] on icon at bounding box center [208, 430] width 16 height 16
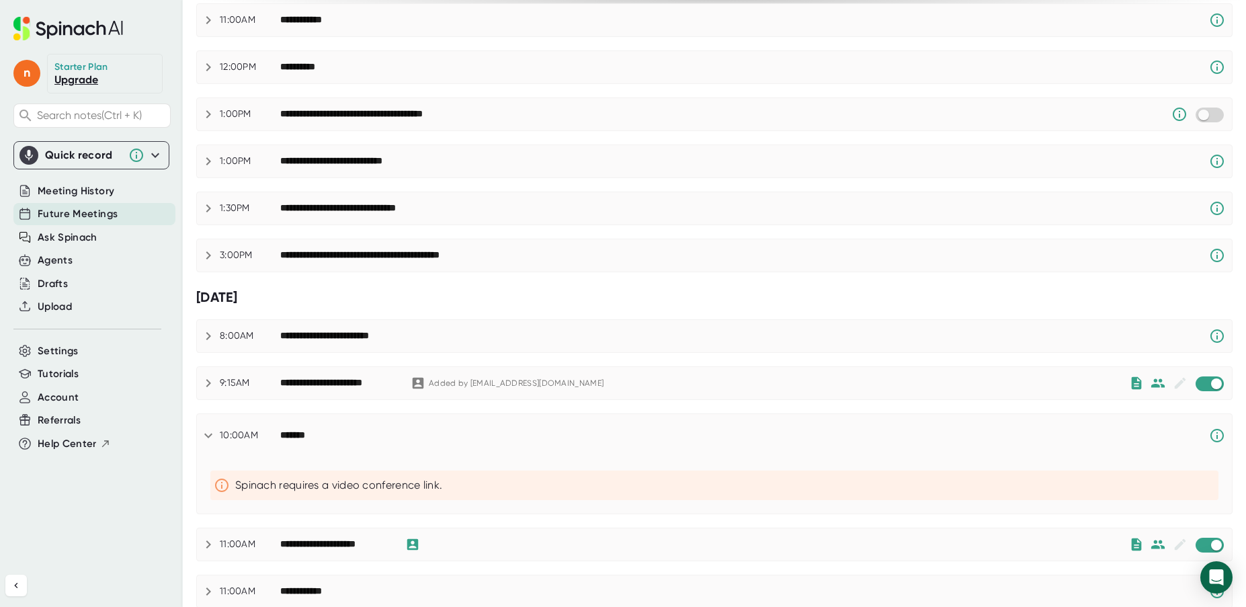
click at [210, 432] on icon at bounding box center [208, 435] width 16 height 16
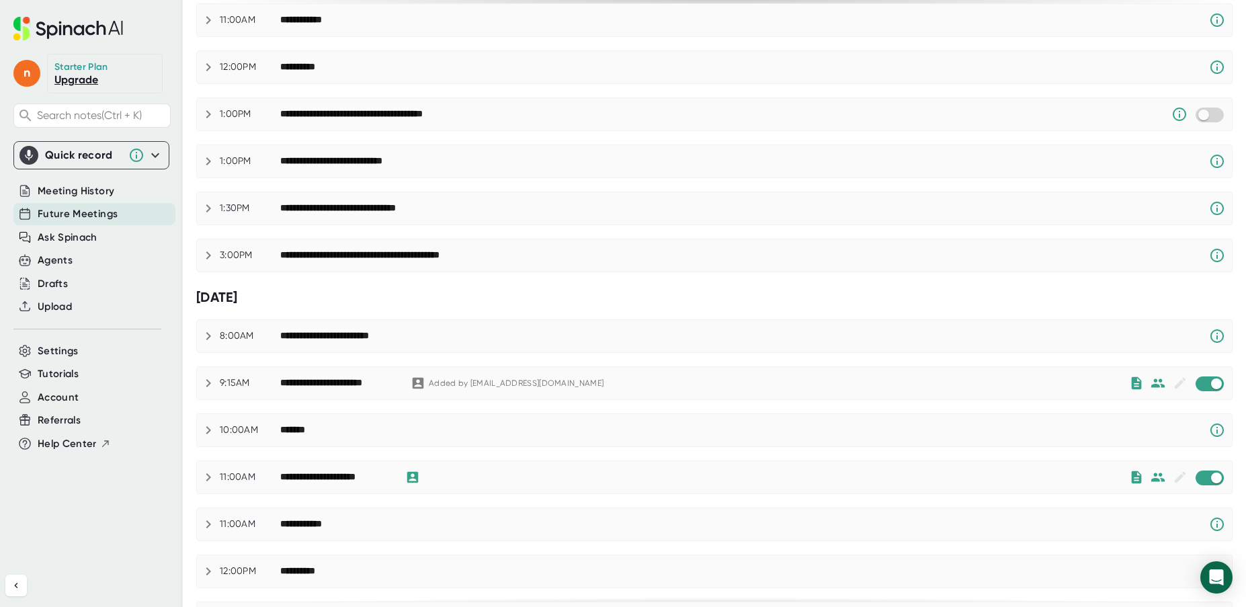
scroll to position [0, 0]
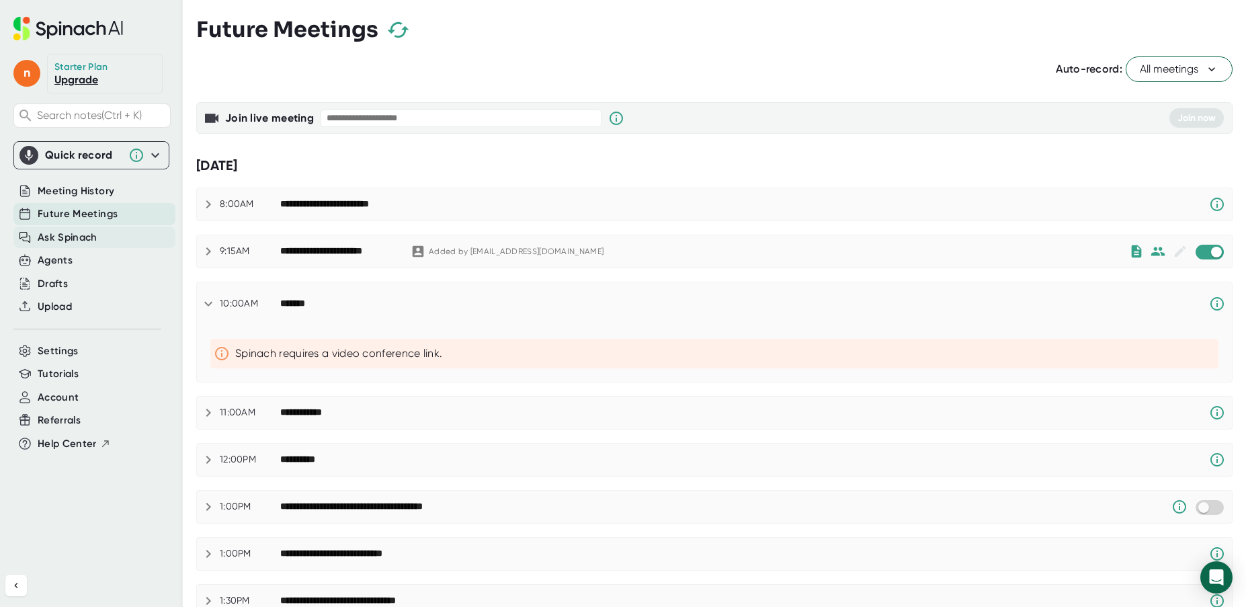
click at [65, 236] on span "Ask Spinach" at bounding box center [68, 237] width 60 height 15
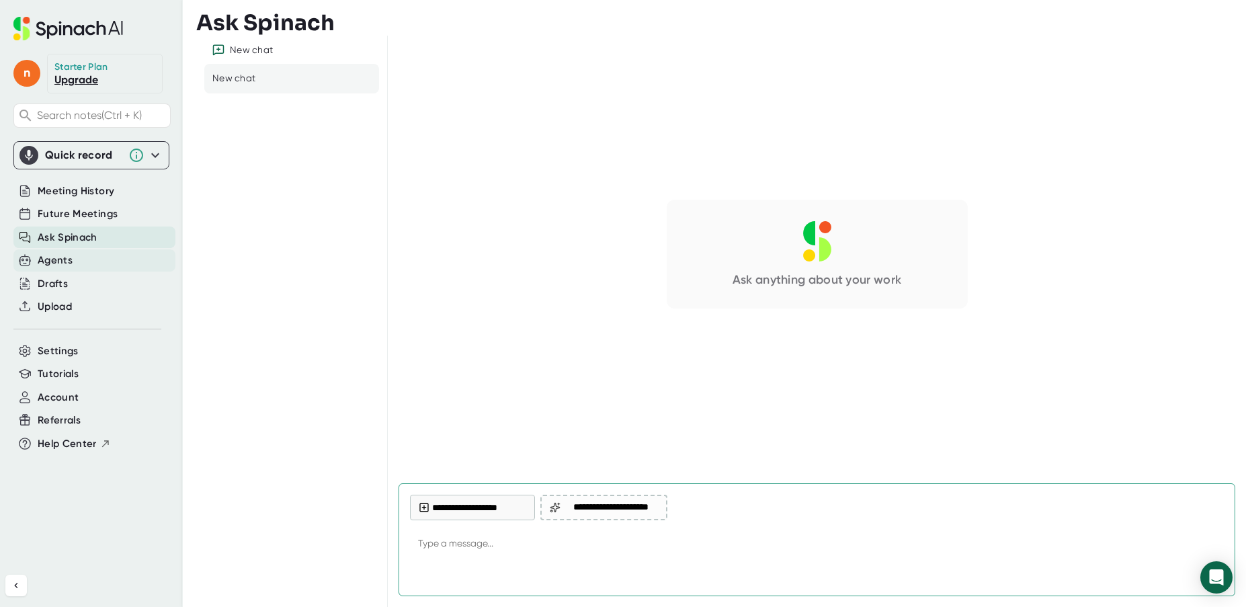
type textarea "x"
click at [56, 259] on div "Agents" at bounding box center [55, 260] width 35 height 15
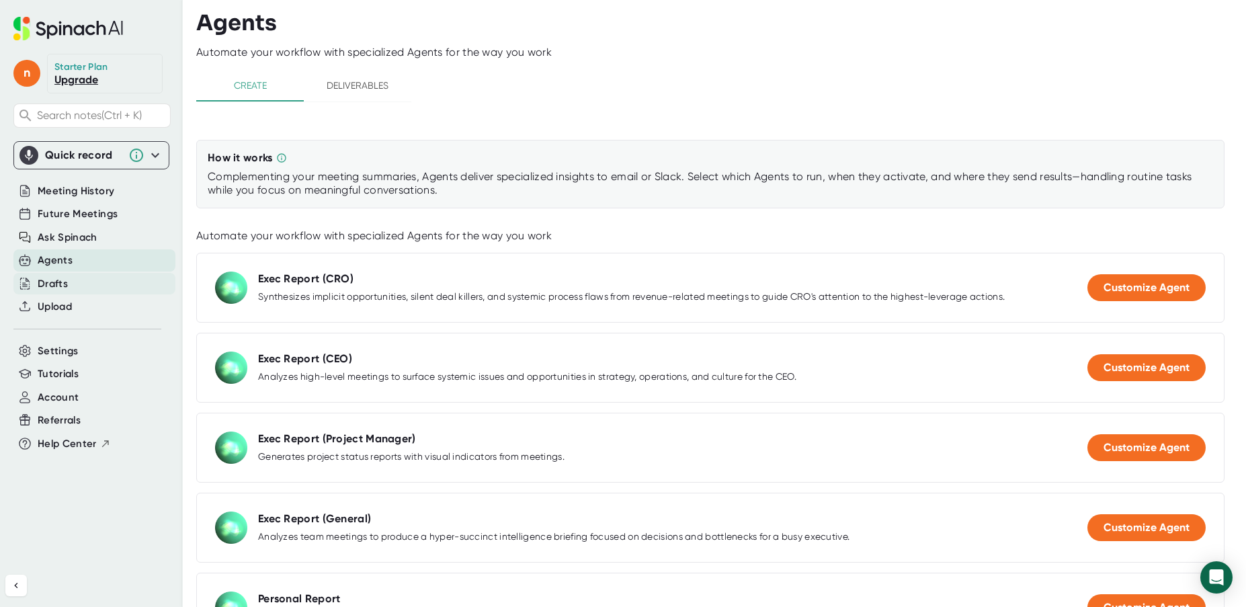
click at [49, 286] on div "Drafts" at bounding box center [53, 283] width 30 height 15
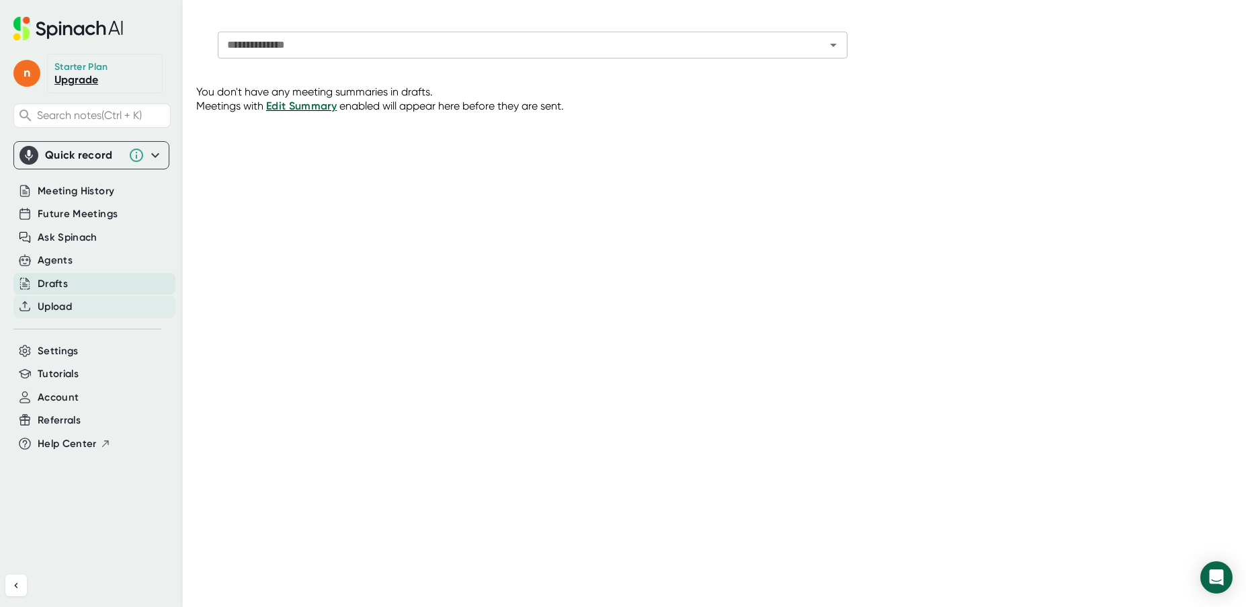
click at [50, 308] on span "Upload" at bounding box center [55, 306] width 34 height 15
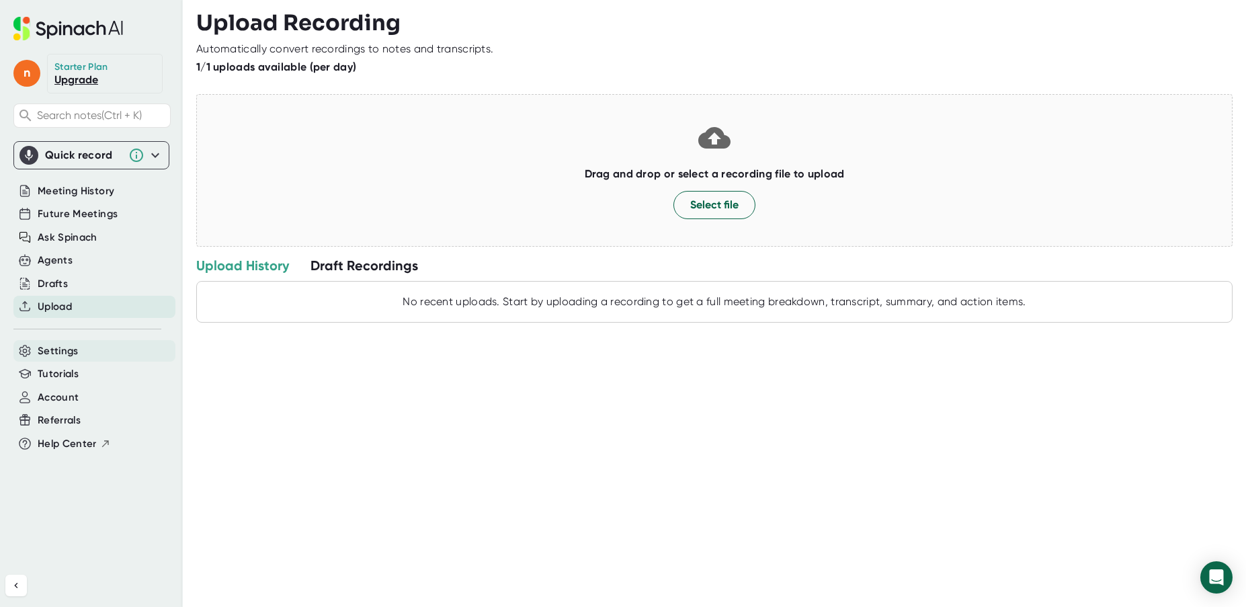
click at [51, 352] on span "Settings" at bounding box center [58, 350] width 41 height 15
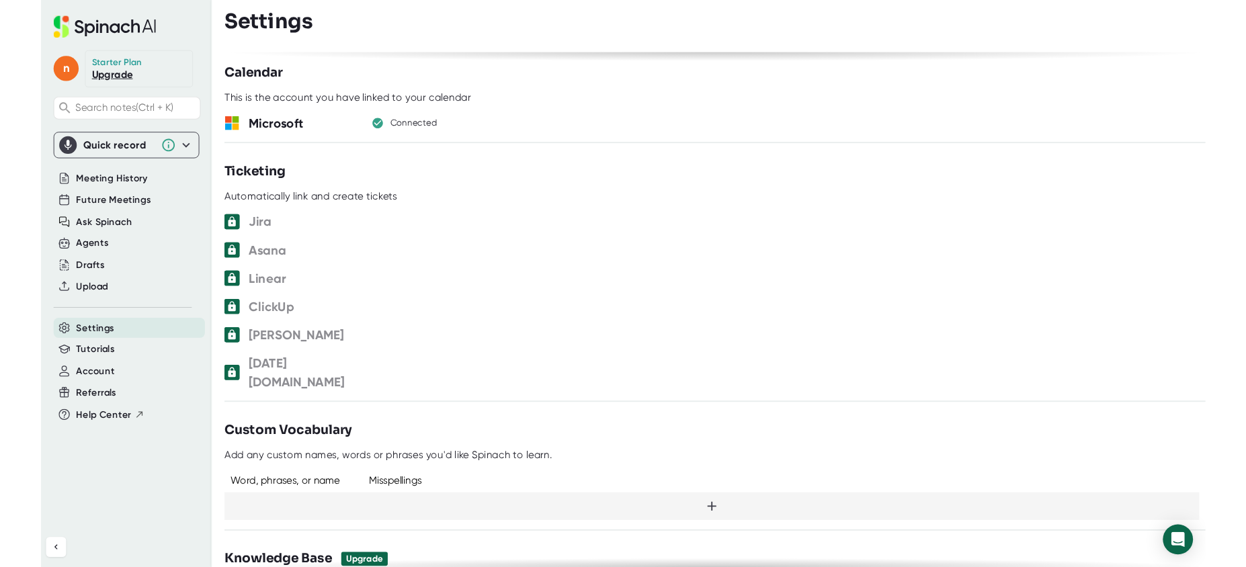
scroll to position [941, 0]
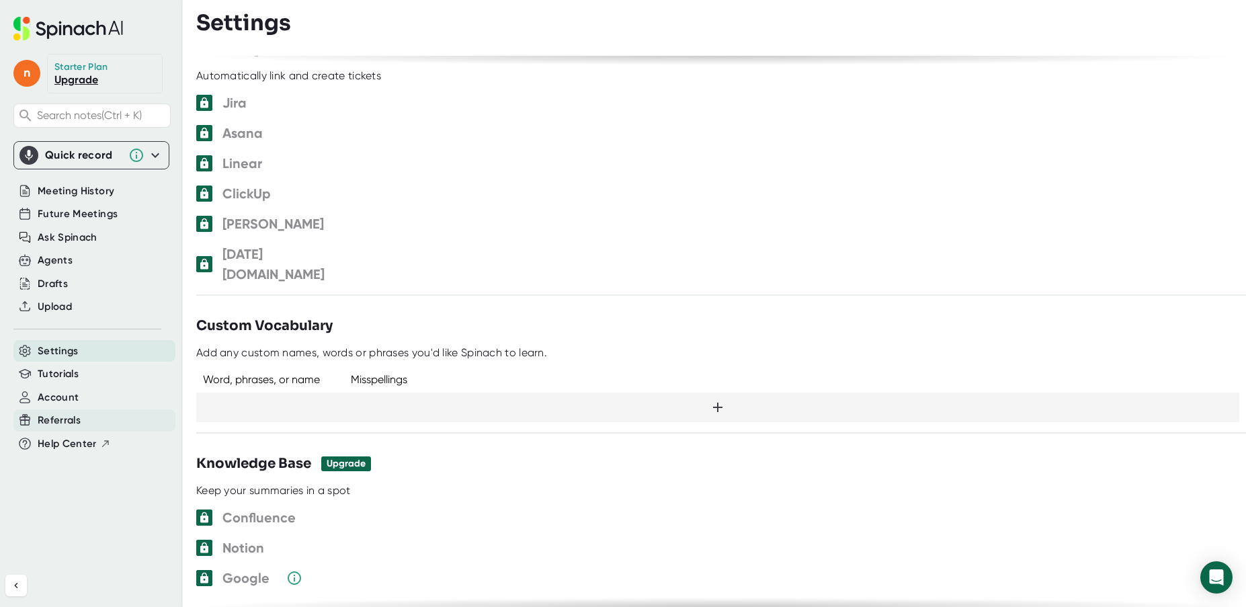
click at [48, 419] on span "Referrals" at bounding box center [59, 420] width 43 height 15
click at [54, 394] on span "Account" at bounding box center [58, 397] width 41 height 15
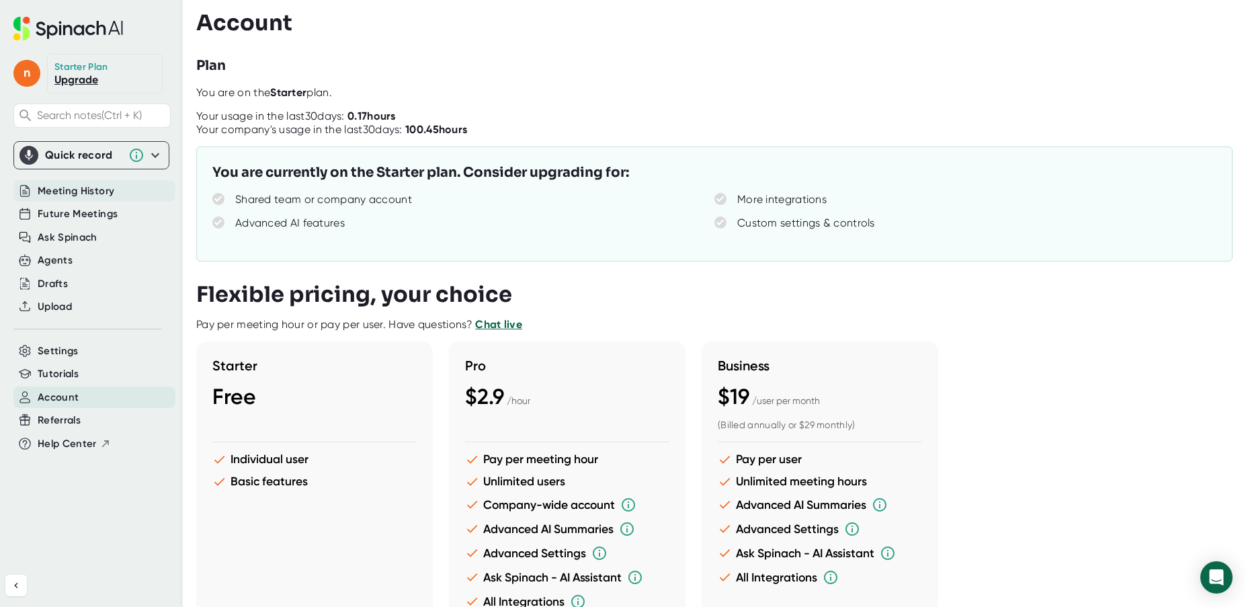
click at [67, 196] on span "Meeting History" at bounding box center [76, 190] width 77 height 15
